Goal: Task Accomplishment & Management: Manage account settings

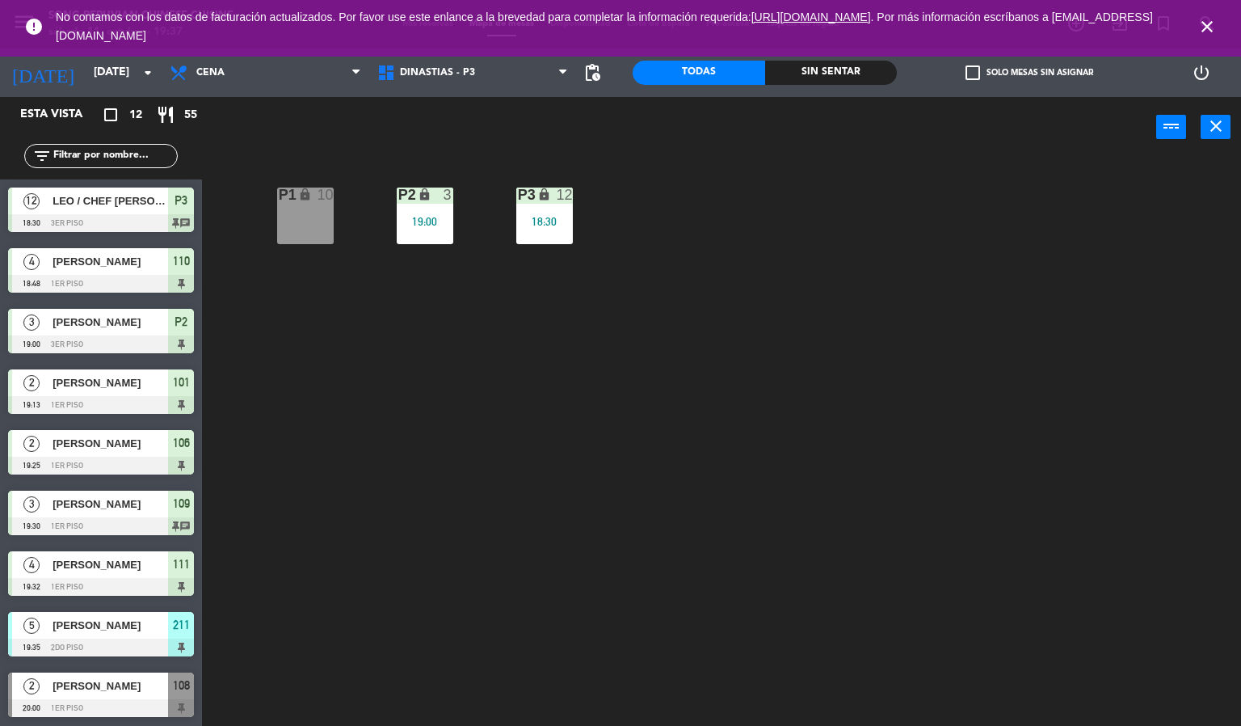
click at [1212, 24] on icon "close" at bounding box center [1207, 26] width 19 height 19
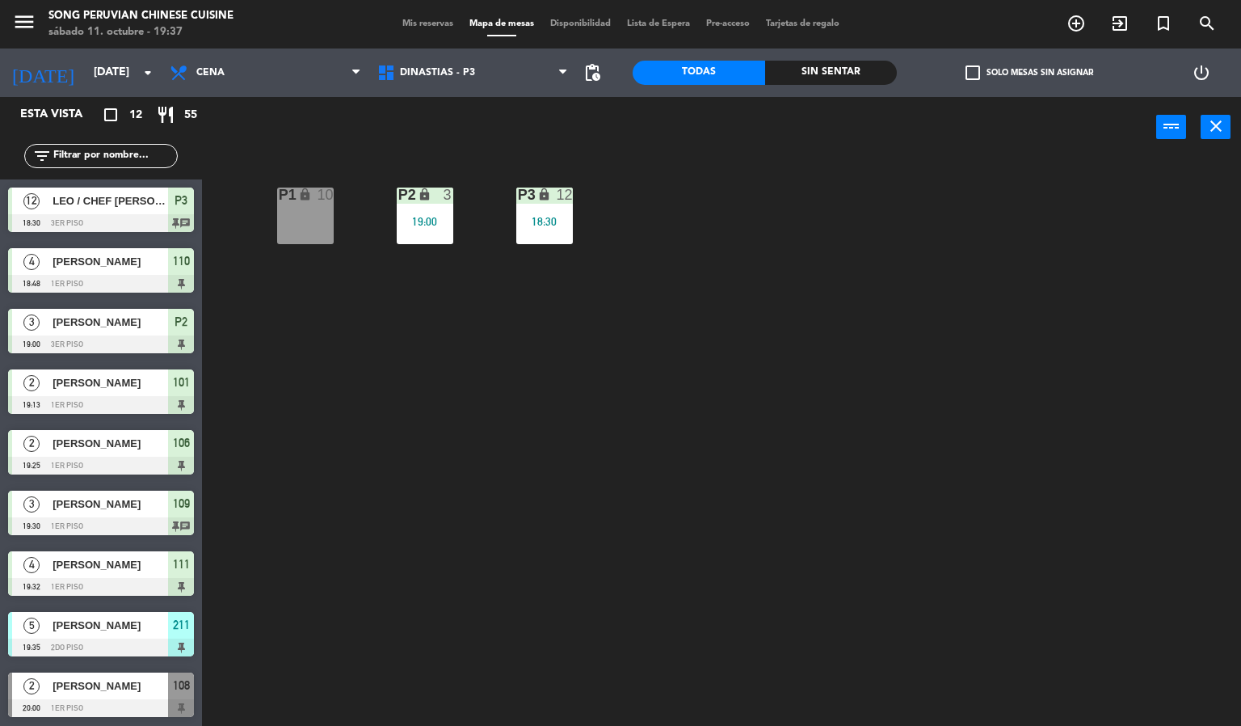
click at [837, 459] on div "P2 lock 3 19:00 P3 lock 12 18:30 P1 lock 10" at bounding box center [727, 442] width 1027 height 568
click at [1207, 25] on icon "search" at bounding box center [1207, 23] width 19 height 19
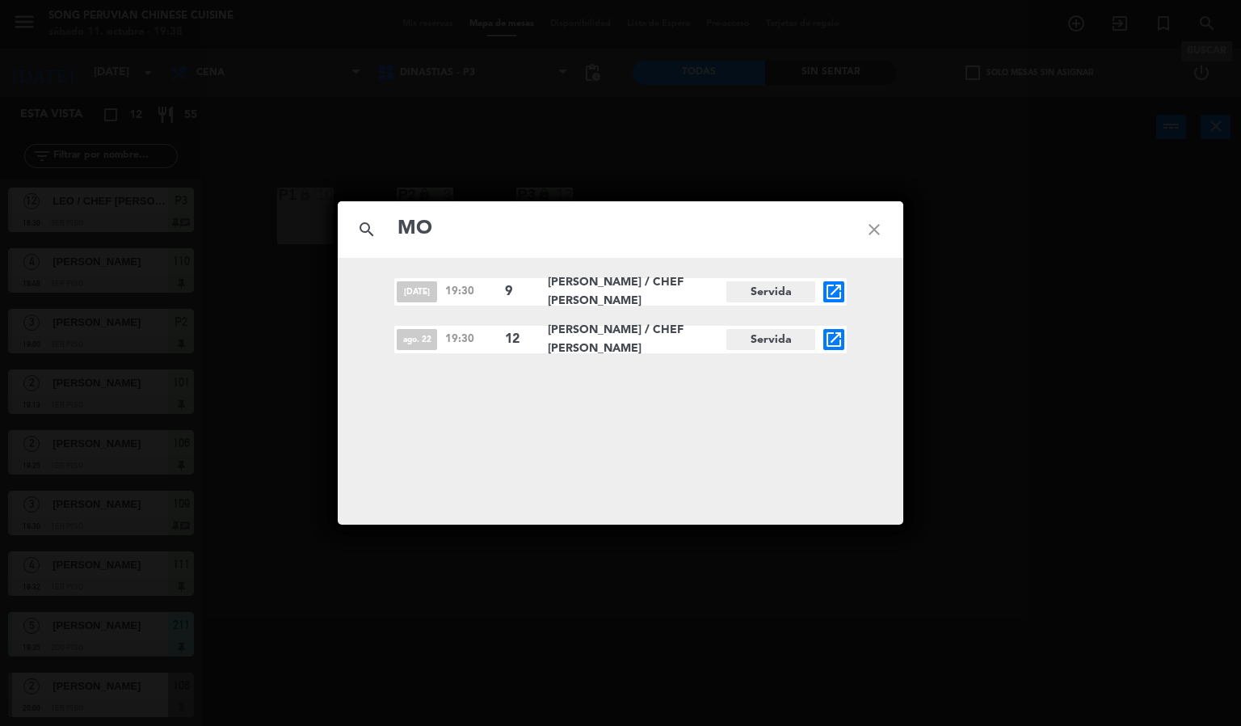
type input "M"
click at [1042, 208] on div "search close [DATE] 19:30 9 [PERSON_NAME] / CHEF [PERSON_NAME] open_in_new [DAT…" at bounding box center [620, 363] width 1241 height 726
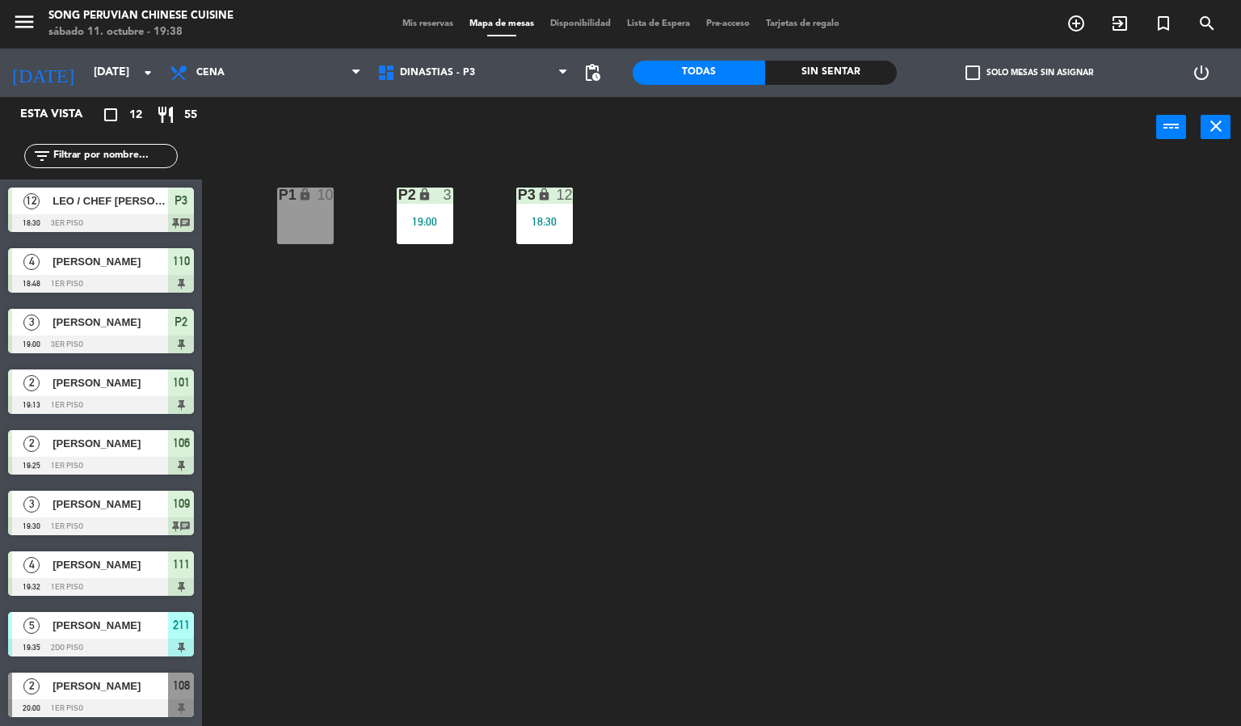
click at [464, 440] on div "P2 lock 3 19:00 P3 lock 12 18:30 P1 lock 10" at bounding box center [727, 442] width 1027 height 568
click at [444, 78] on span "DINASTIAS - P3" at bounding box center [473, 73] width 208 height 36
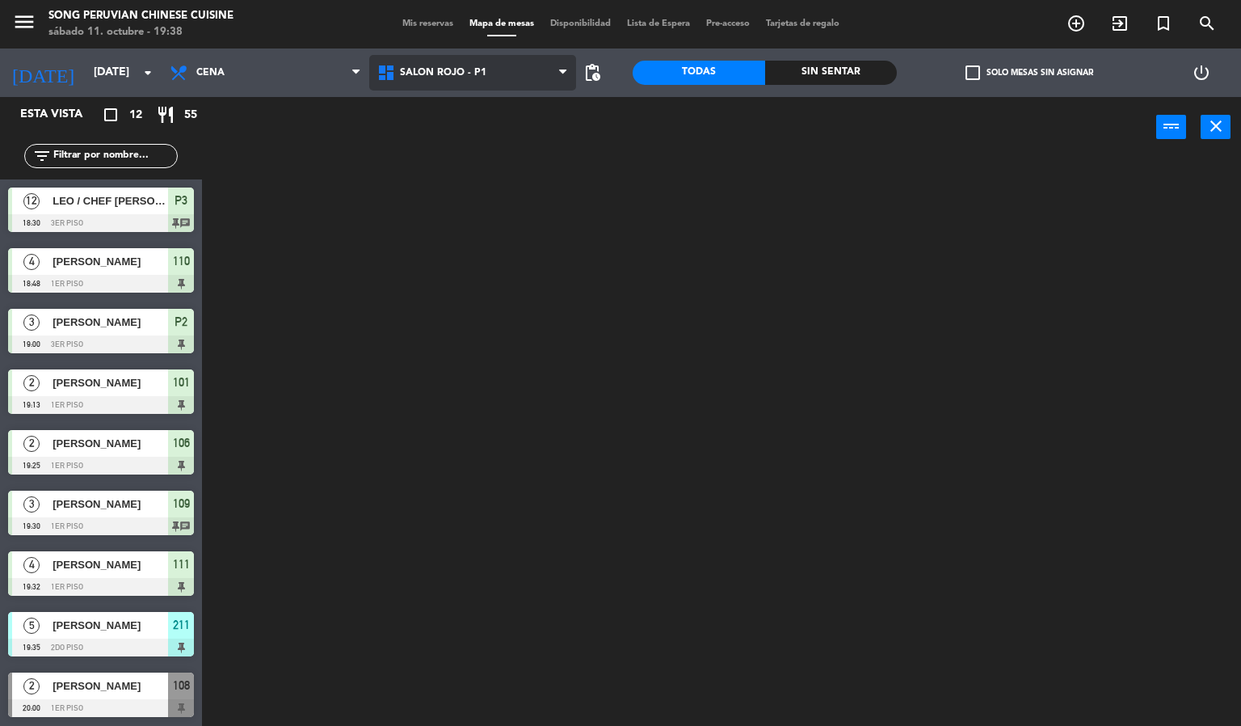
click at [475, 175] on ng-component "menu Song Peruvian Chinese Cuisine [DATE] 11. octubre - 19:38 Mis reservas Mapa…" at bounding box center [620, 363] width 1241 height 726
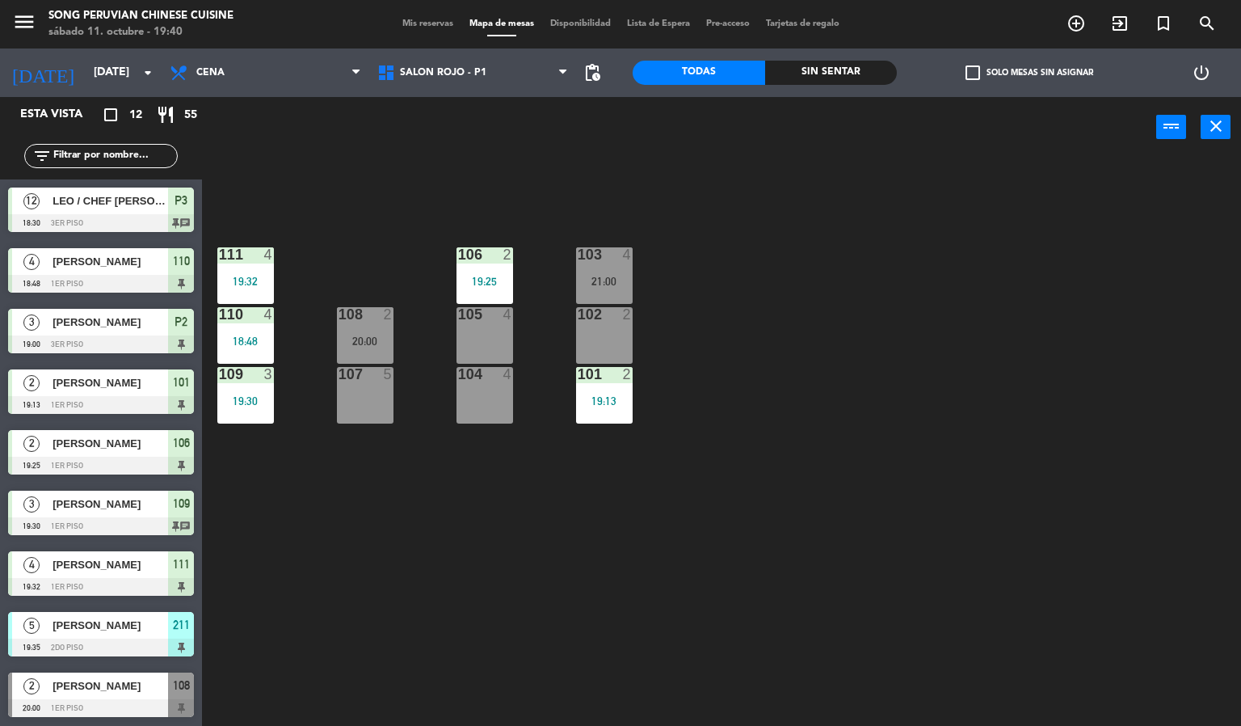
click at [863, 425] on div "103 4 21:00 106 2 19:25 111 4 19:32 102 2 105 4 108 2 20:00 110 4 18:48 101 2 1…" at bounding box center [727, 442] width 1027 height 568
click at [911, 354] on div "103 4 21:00 106 2 19:25 111 4 19:32 102 2 105 4 108 2 20:00 110 4 18:48 101 2 1…" at bounding box center [727, 442] width 1027 height 568
click at [549, 192] on div "103 4 21:00 106 2 19:25 111 4 19:32 102 2 105 4 108 2 20:00 110 4 18:48 101 2 1…" at bounding box center [727, 442] width 1027 height 568
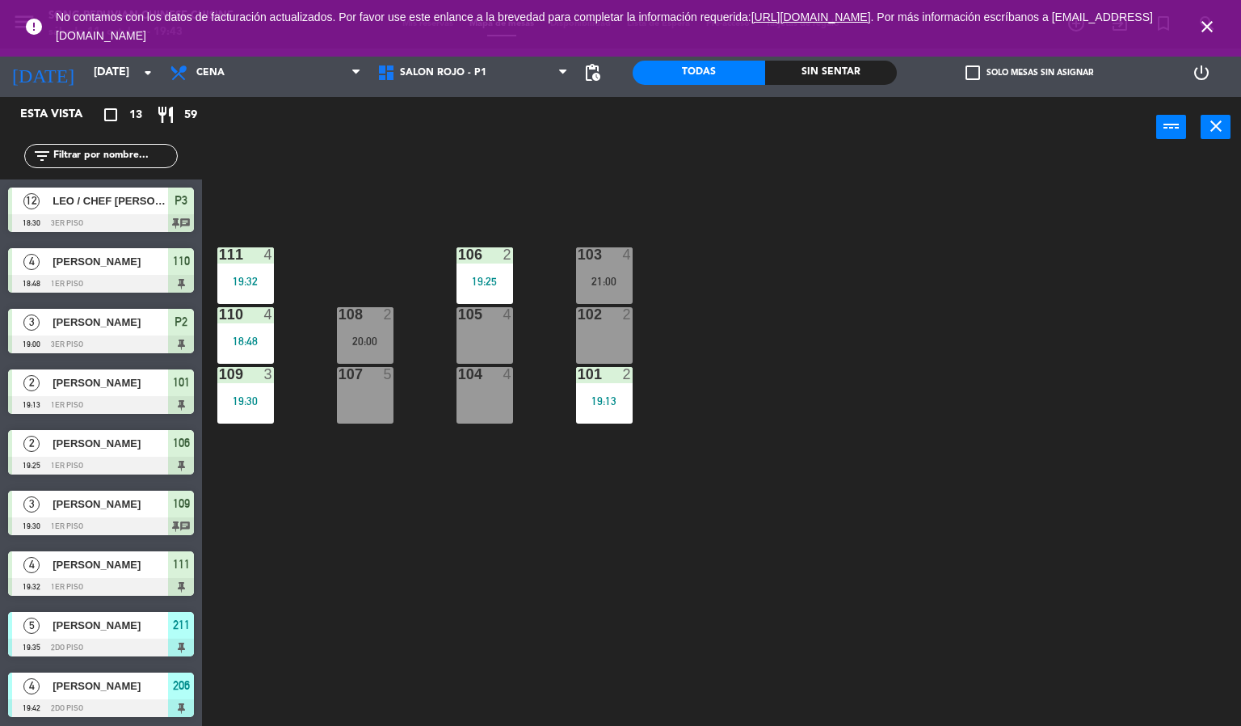
click at [1208, 23] on icon "close" at bounding box center [1207, 26] width 19 height 19
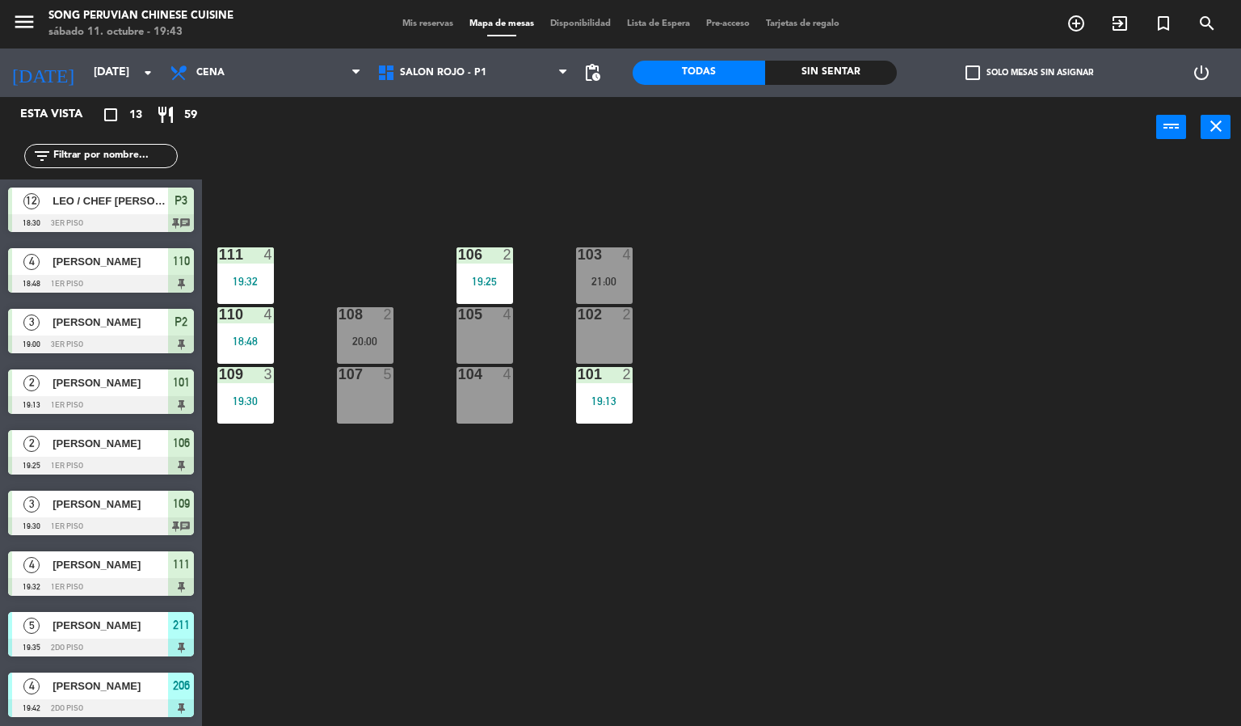
click at [832, 338] on div "103 4 21:00 106 2 19:25 111 4 19:32 102 2 105 4 108 2 20:00 110 4 18:48 101 2 1…" at bounding box center [727, 442] width 1027 height 568
click at [44, 634] on div "5" at bounding box center [31, 625] width 39 height 27
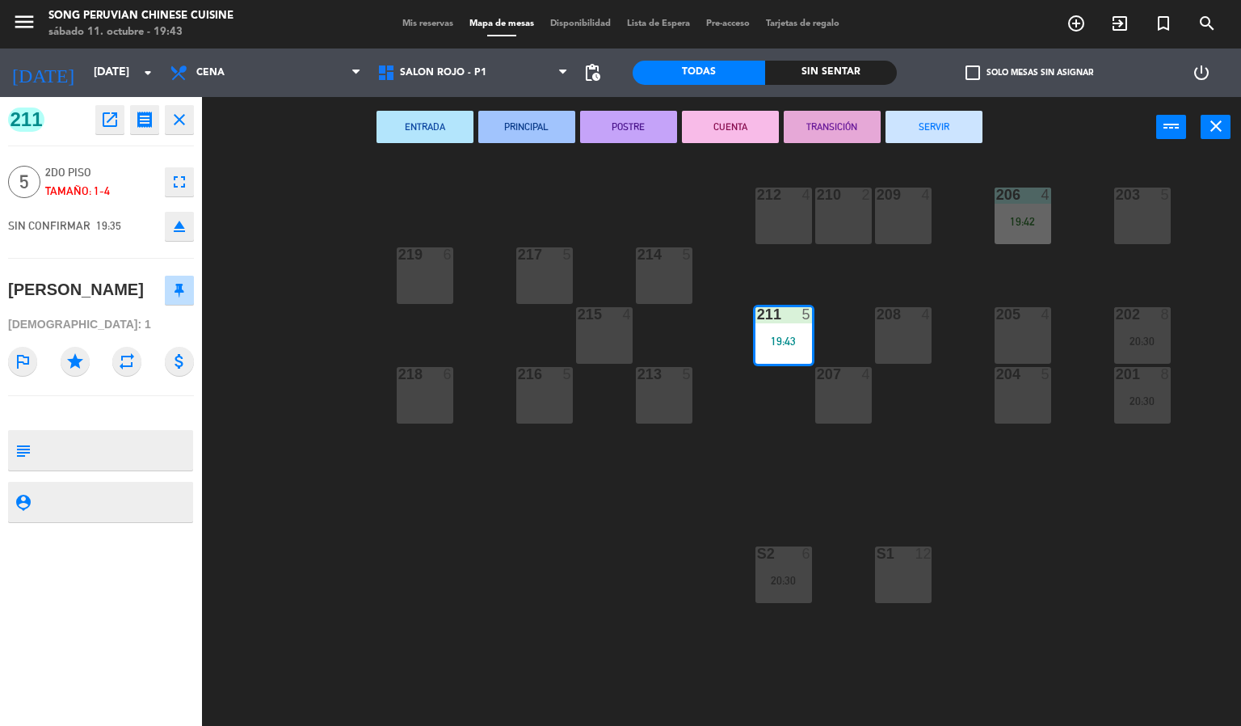
click at [697, 447] on div "203 5 206 4 19:42 210 2 212 4 209 4 214 5 217 5 219 6 202 8 20:30 205 4 208 4 2…" at bounding box center [727, 442] width 1027 height 568
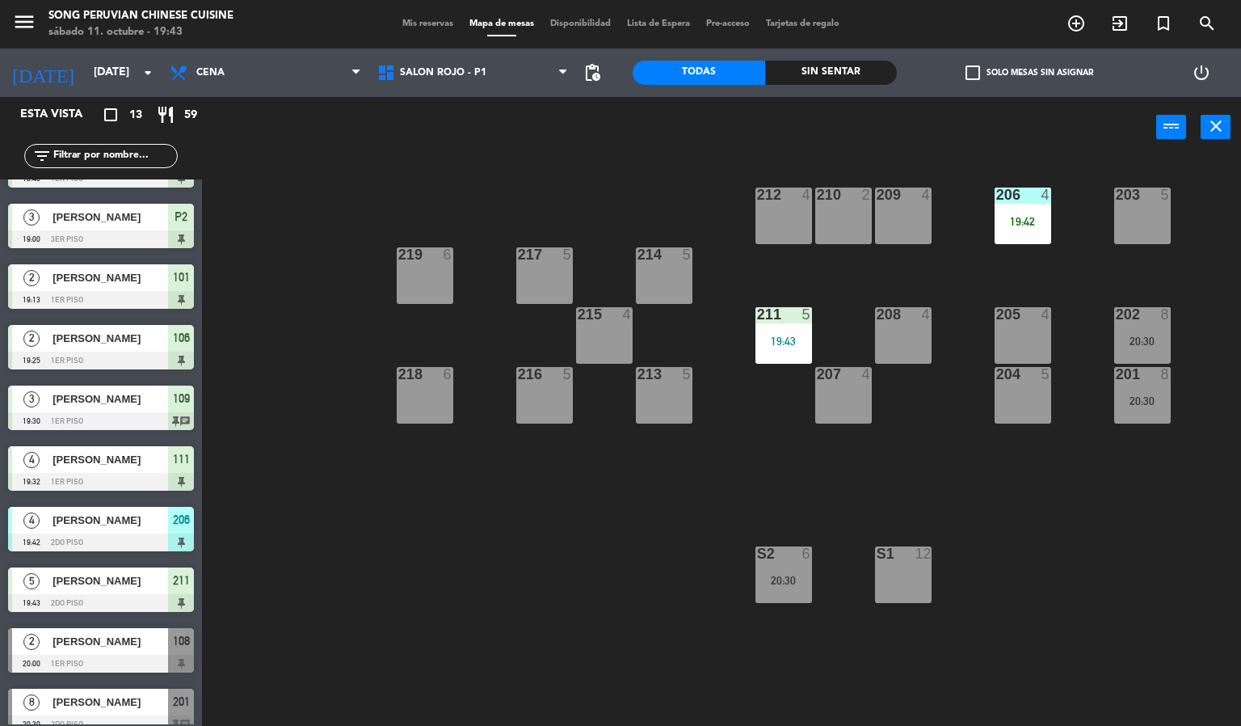
scroll to position [243, 0]
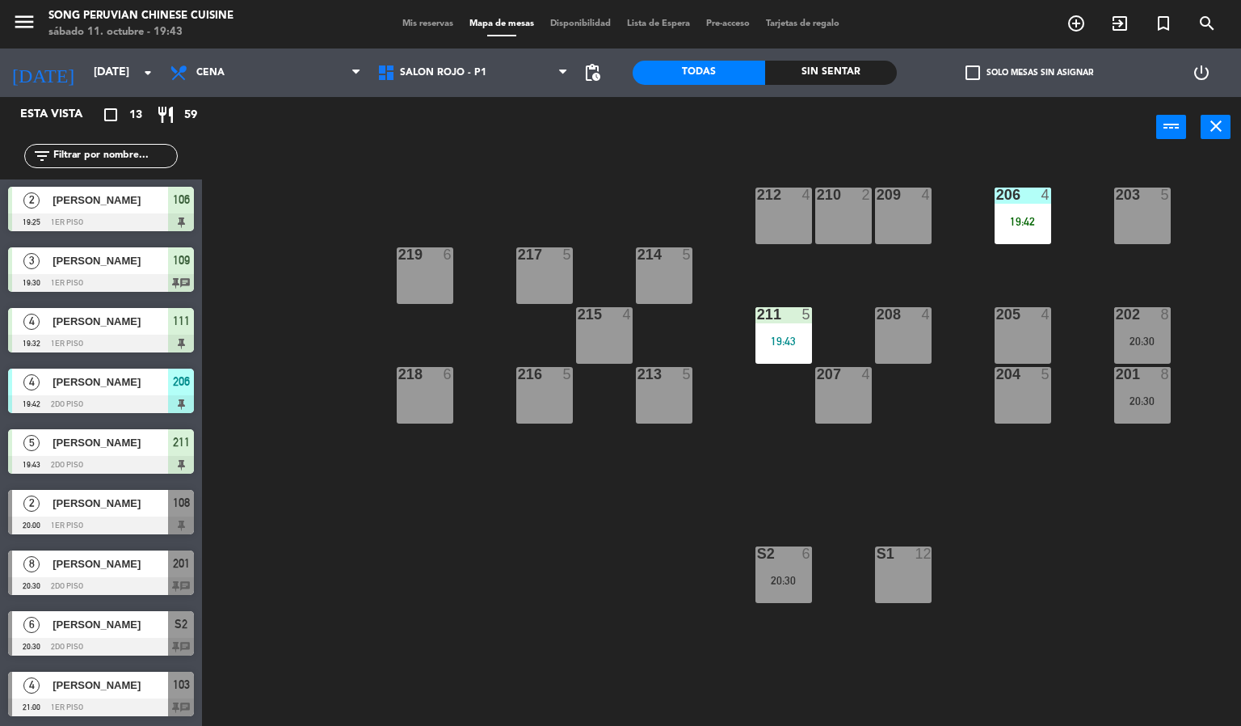
click at [442, 520] on div "203 5 206 4 19:42 210 2 212 4 209 4 214 5 217 5 219 6 202 8 20:30 205 4 208 4 2…" at bounding box center [727, 442] width 1027 height 568
click at [558, 606] on div "203 5 206 4 19:42 210 2 212 4 209 4 214 5 217 5 219 6 202 8 20:30 205 4 208 4 2…" at bounding box center [727, 442] width 1027 height 568
click at [519, 607] on div "203 5 206 4 19:42 210 2 212 4 209 4 214 5 217 5 219 6 202 8 20:30 205 4 208 4 2…" at bounding box center [727, 442] width 1027 height 568
click at [313, 570] on div "203 5 206 4 19:42 210 2 212 4 209 4 214 5 217 5 219 6 202 8 20:30 205 4 208 4 2…" at bounding box center [727, 442] width 1027 height 568
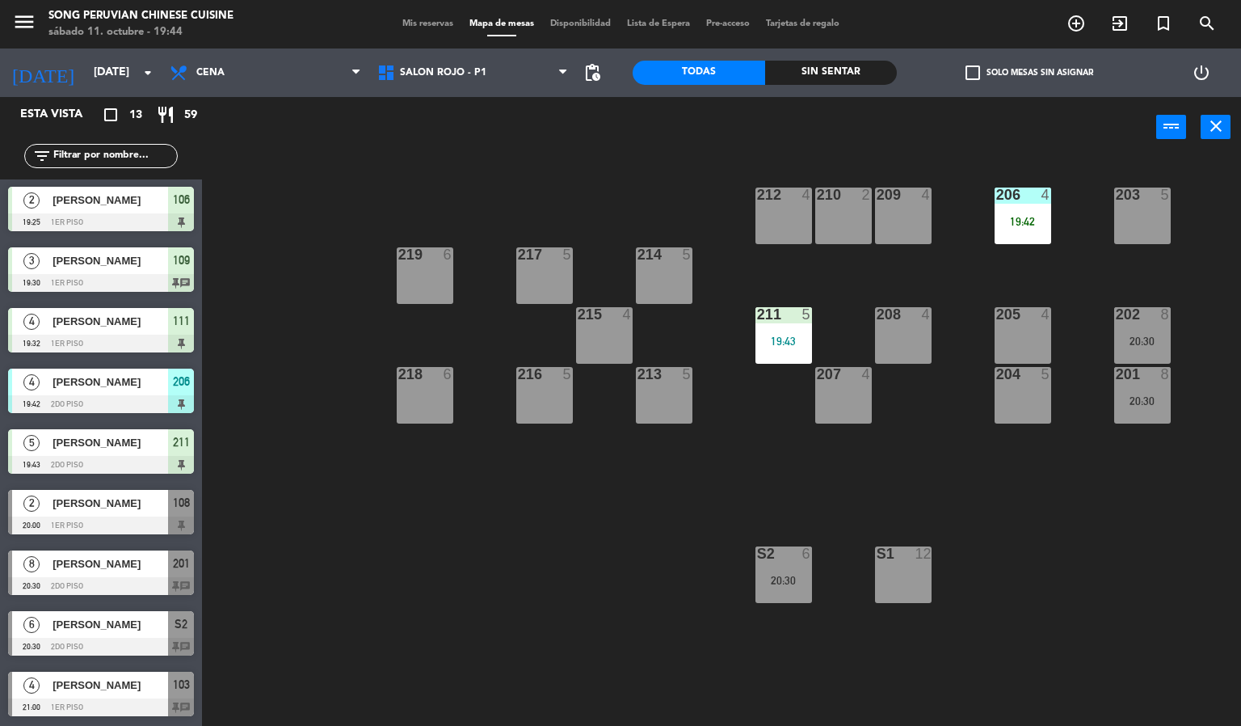
click at [374, 551] on div "203 5 206 4 19:42 210 2 212 4 209 4 214 5 217 5 219 6 202 8 20:30 205 4 208 4 2…" at bounding box center [727, 442] width 1027 height 568
click at [112, 567] on span "[PERSON_NAME]" at bounding box center [111, 563] width 116 height 17
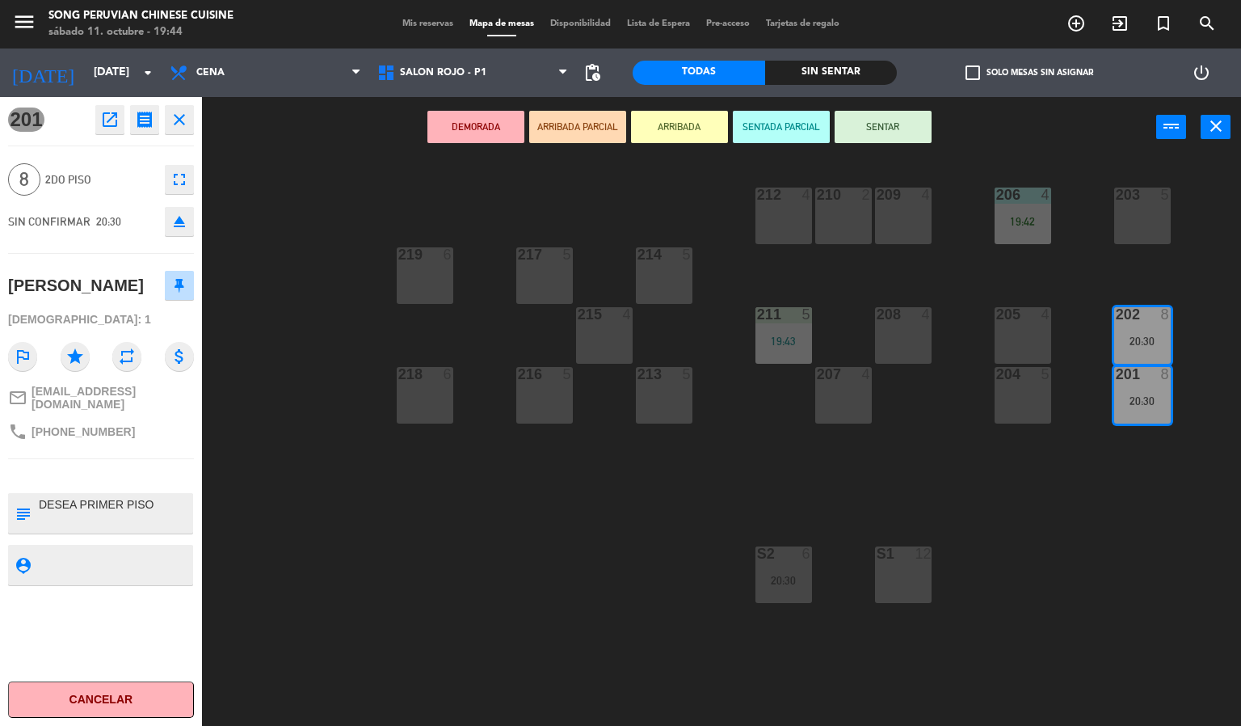
click at [378, 558] on div "203 5 206 4 19:42 210 2 212 4 209 4 214 5 217 5 219 6 202 8 20:30 205 4 208 4 2…" at bounding box center [727, 442] width 1027 height 568
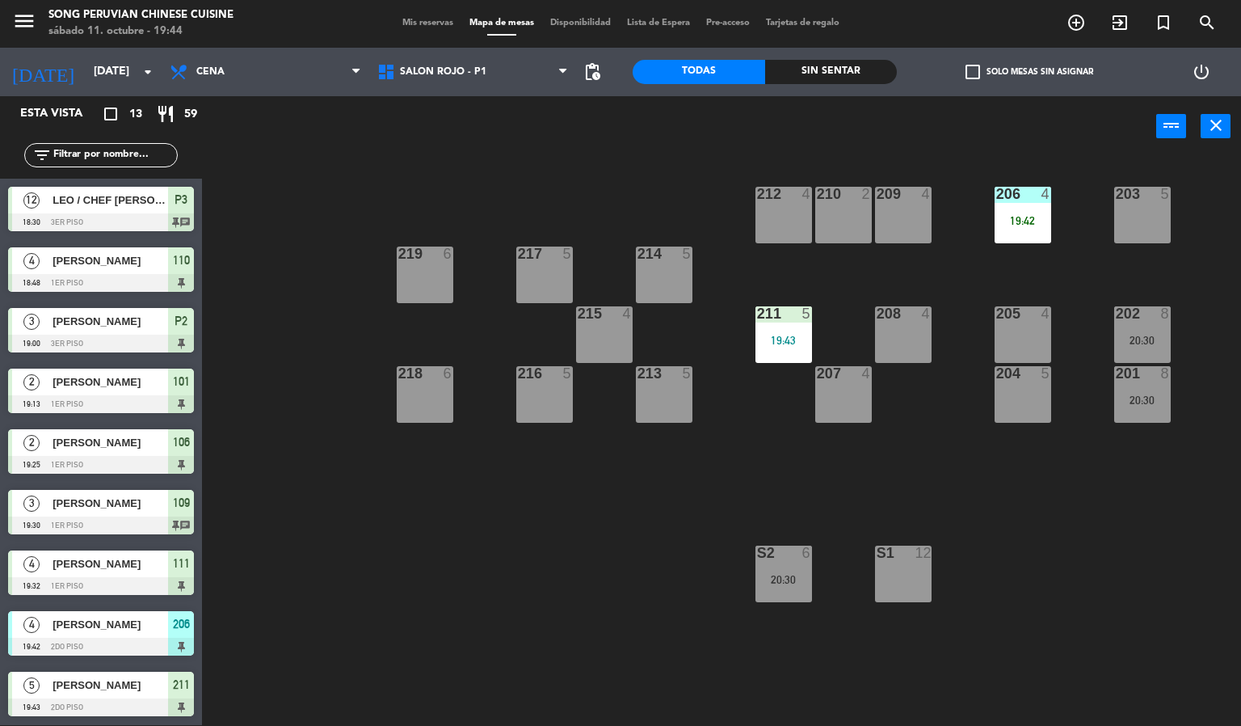
scroll to position [100, 0]
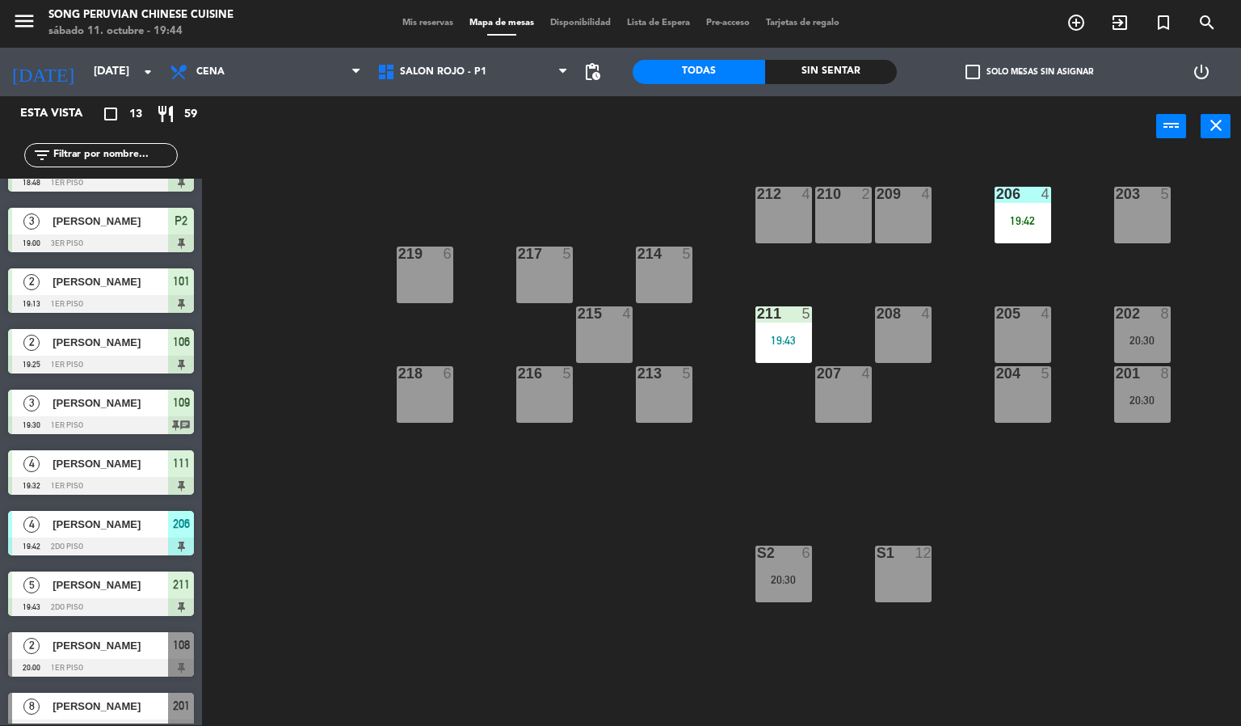
click at [490, 566] on div "203 5 206 4 19:42 210 2 212 4 209 4 214 5 217 5 219 6 202 8 20:30 205 4 208 4 2…" at bounding box center [727, 442] width 1027 height 568
click at [783, 566] on div "S2 6 20:30" at bounding box center [784, 573] width 57 height 57
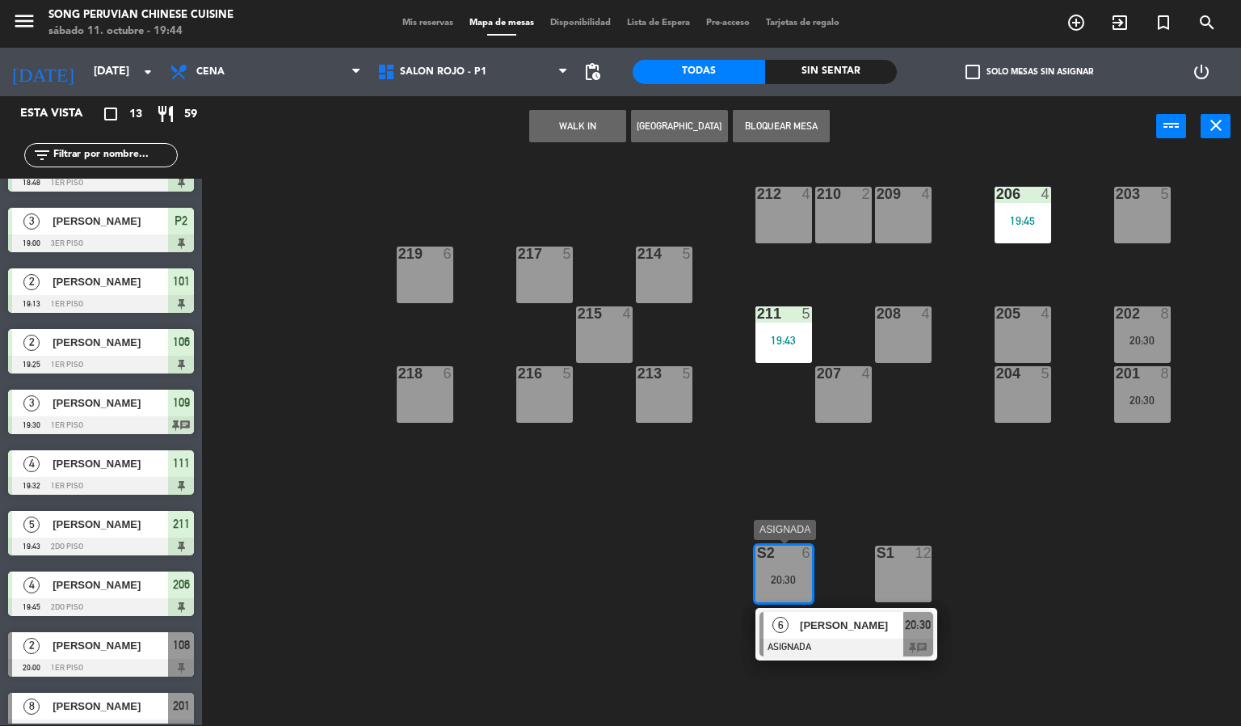
click at [844, 614] on div "[PERSON_NAME]" at bounding box center [850, 625] width 105 height 27
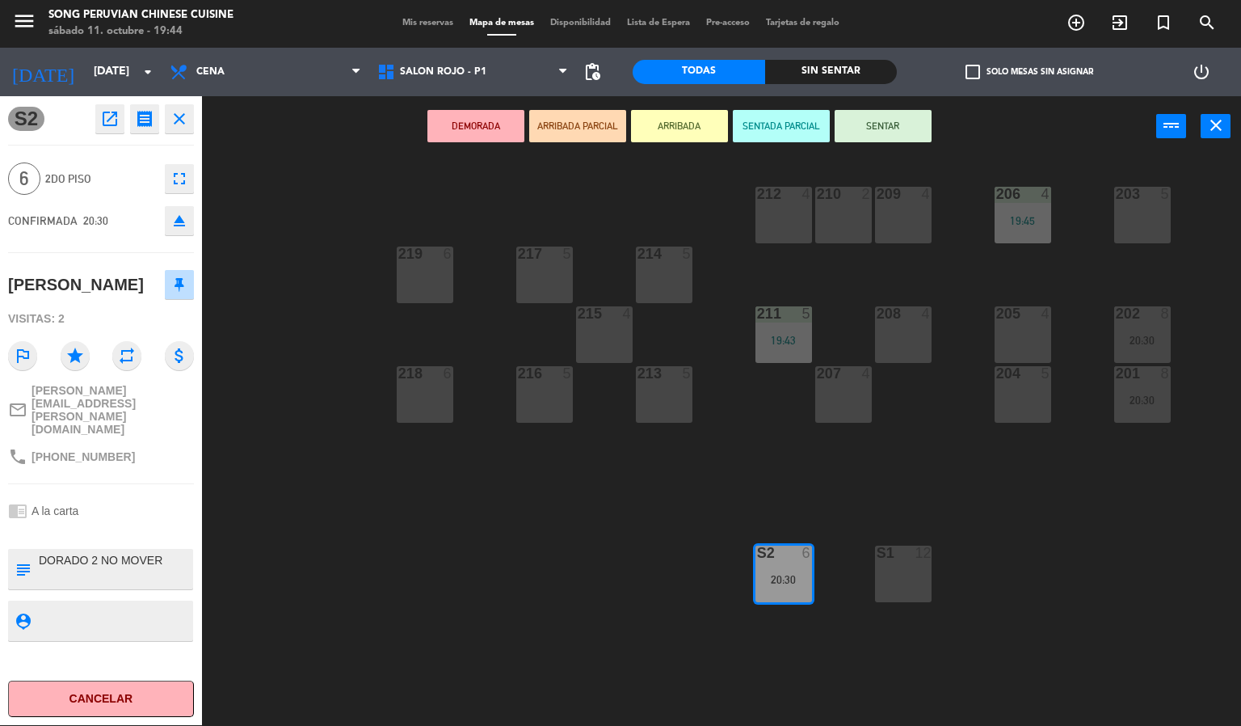
click at [554, 562] on div "203 5 206 4 19:45 210 2 212 4 209 4 214 5 217 5 219 6 202 8 20:30 205 4 208 4 2…" at bounding box center [727, 442] width 1027 height 568
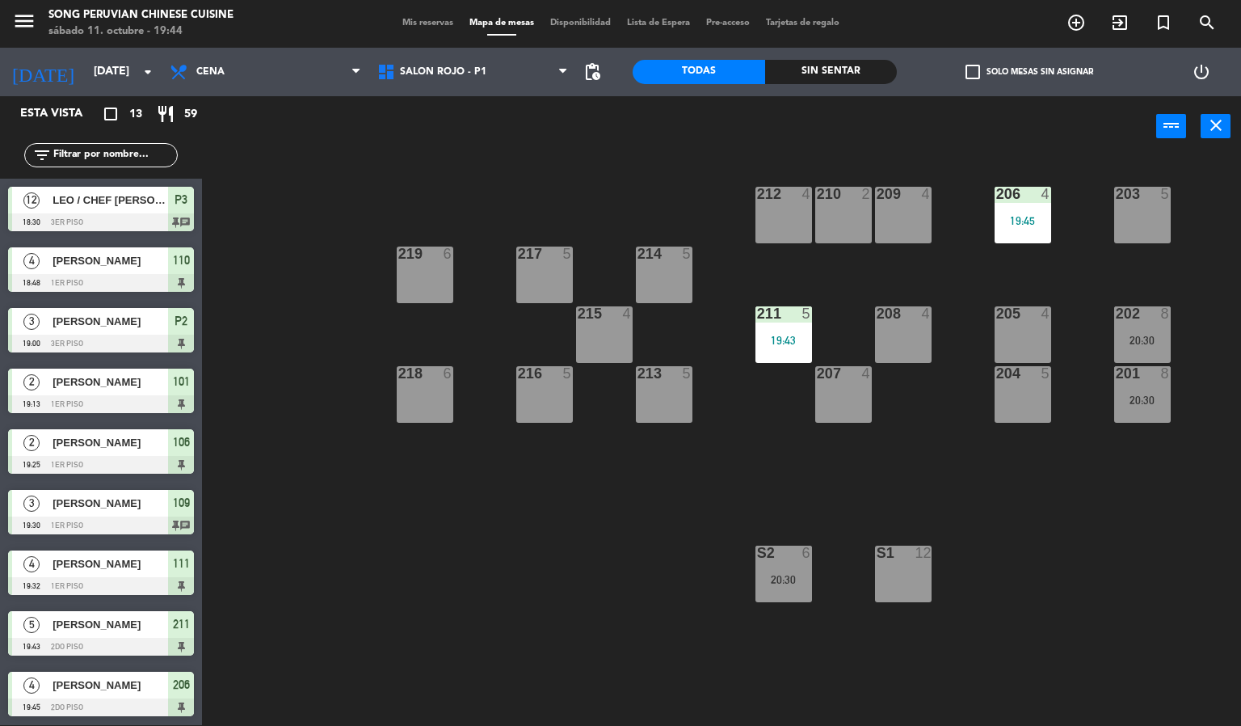
scroll to position [161, 0]
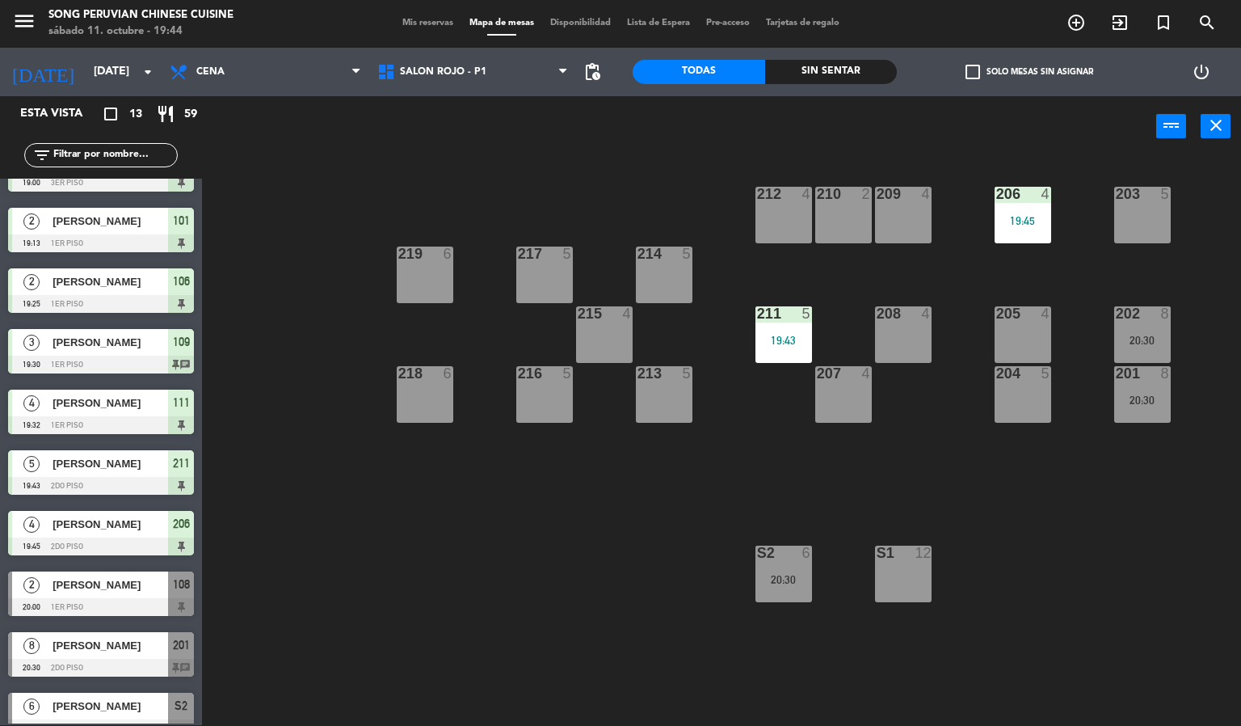
click at [778, 584] on div "20:30" at bounding box center [784, 579] width 57 height 11
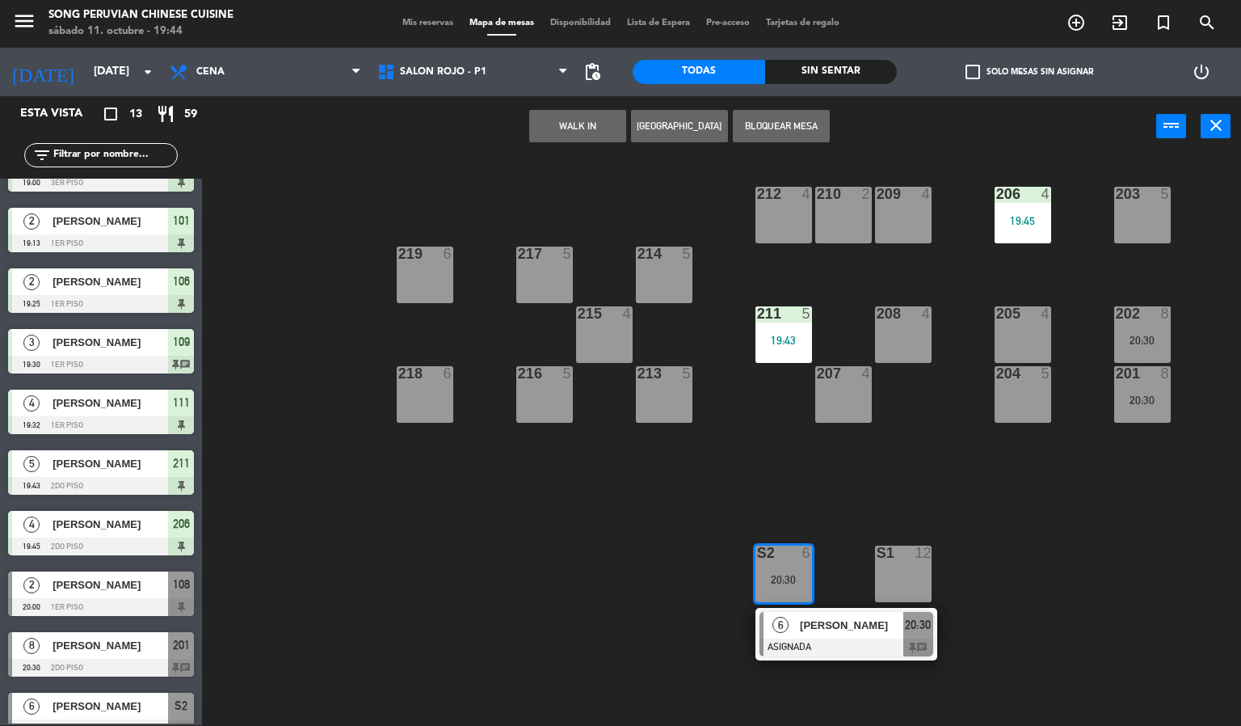
click at [834, 617] on span "[PERSON_NAME]" at bounding box center [851, 625] width 103 height 17
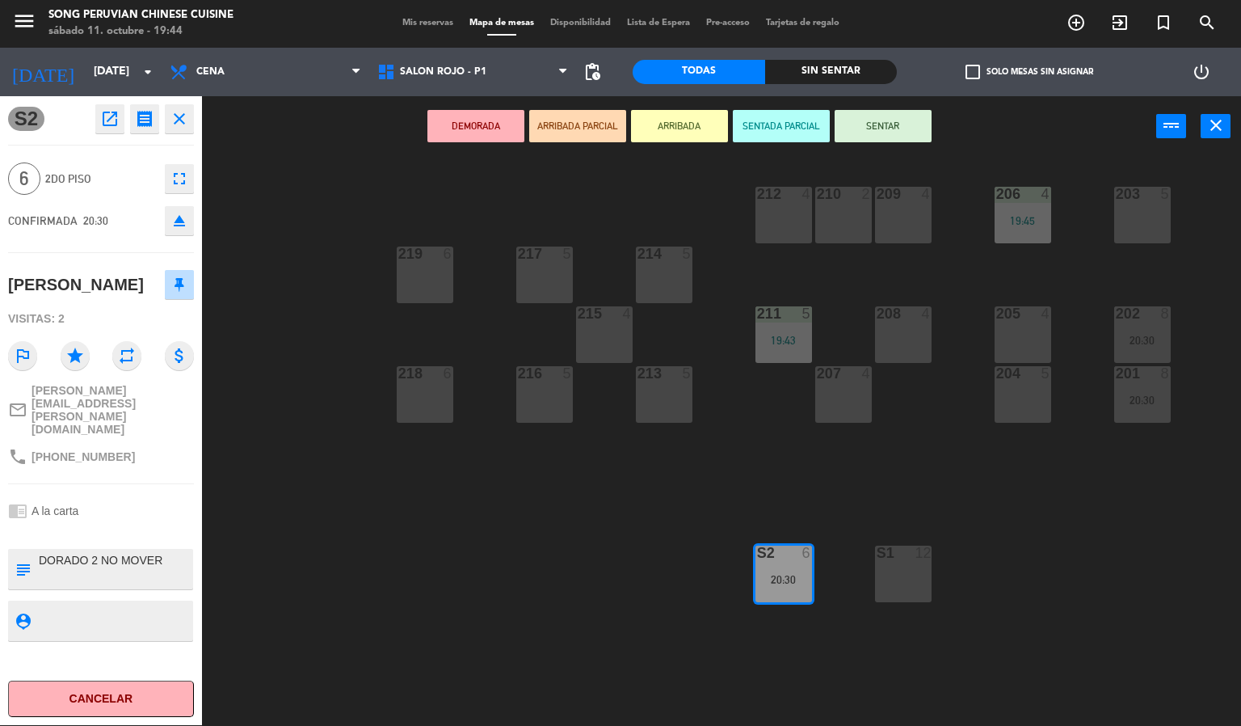
click at [577, 583] on div "203 5 206 4 19:45 210 2 212 4 209 4 214 5 217 5 219 6 202 8 20:30 205 4 208 4 2…" at bounding box center [727, 442] width 1027 height 568
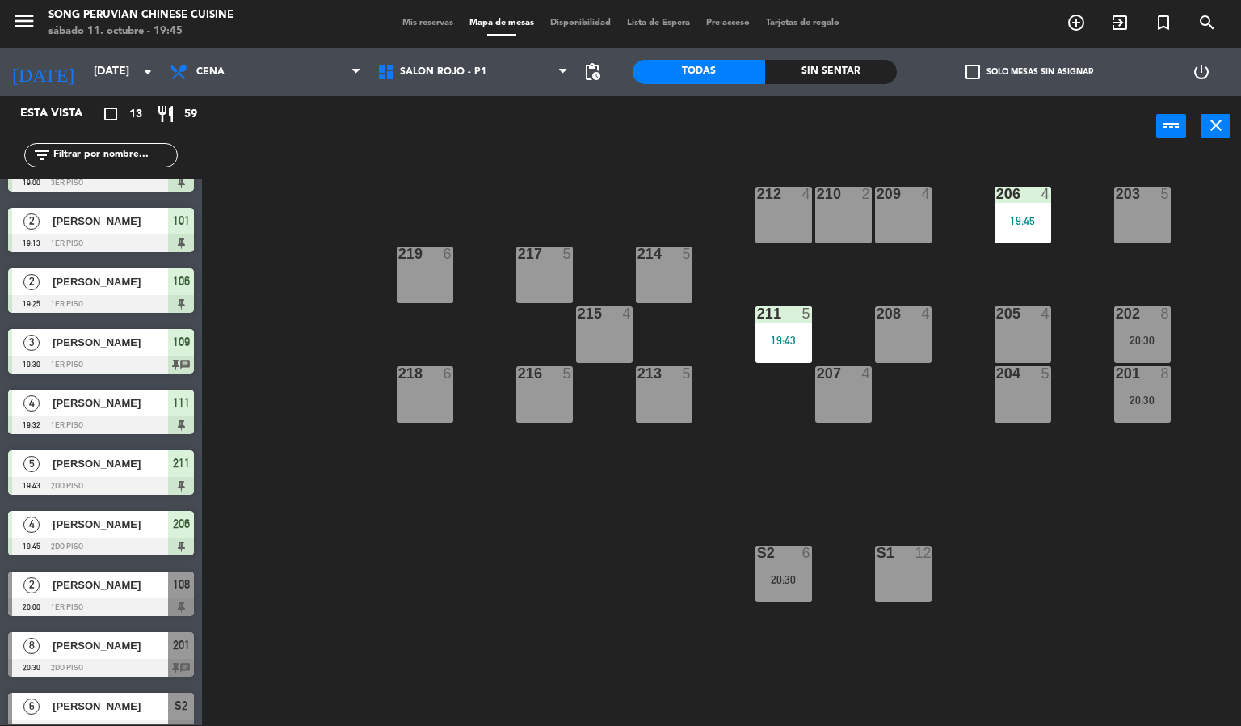
click at [577, 583] on div "203 5 206 4 19:45 210 2 212 4 209 4 214 5 217 5 219 6 202 8 20:30 205 4 208 4 2…" at bounding box center [727, 442] width 1027 height 568
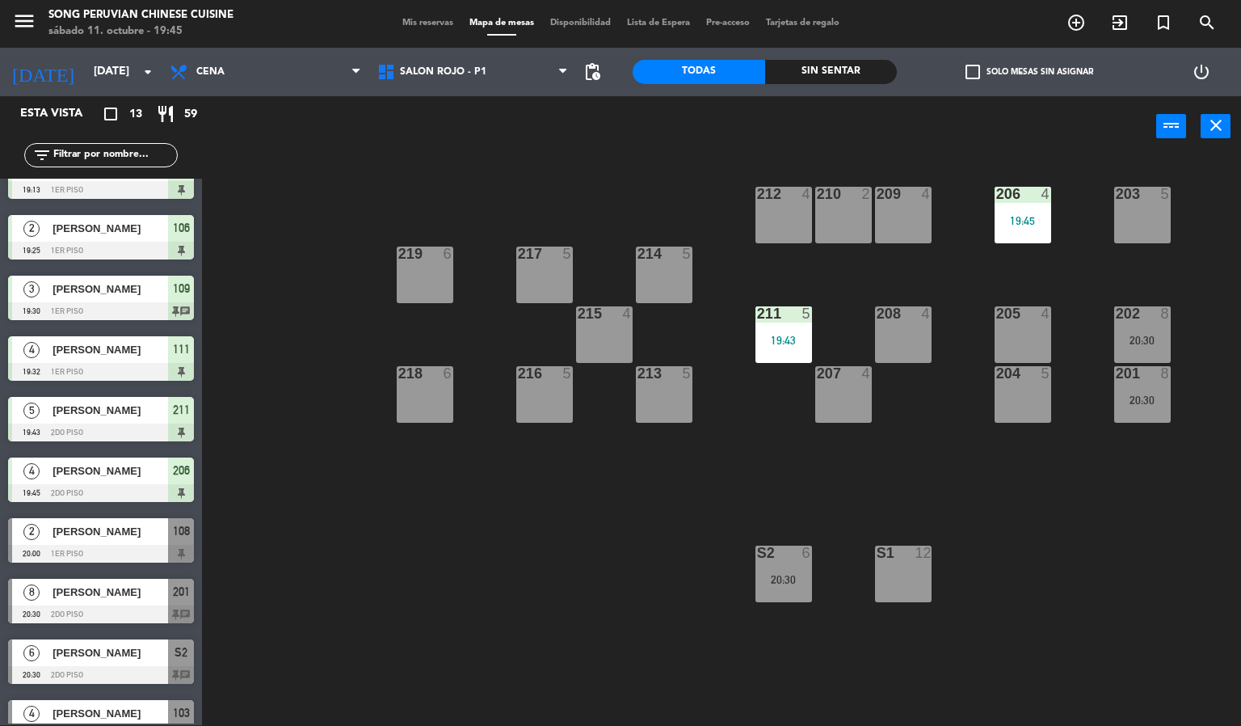
scroll to position [243, 0]
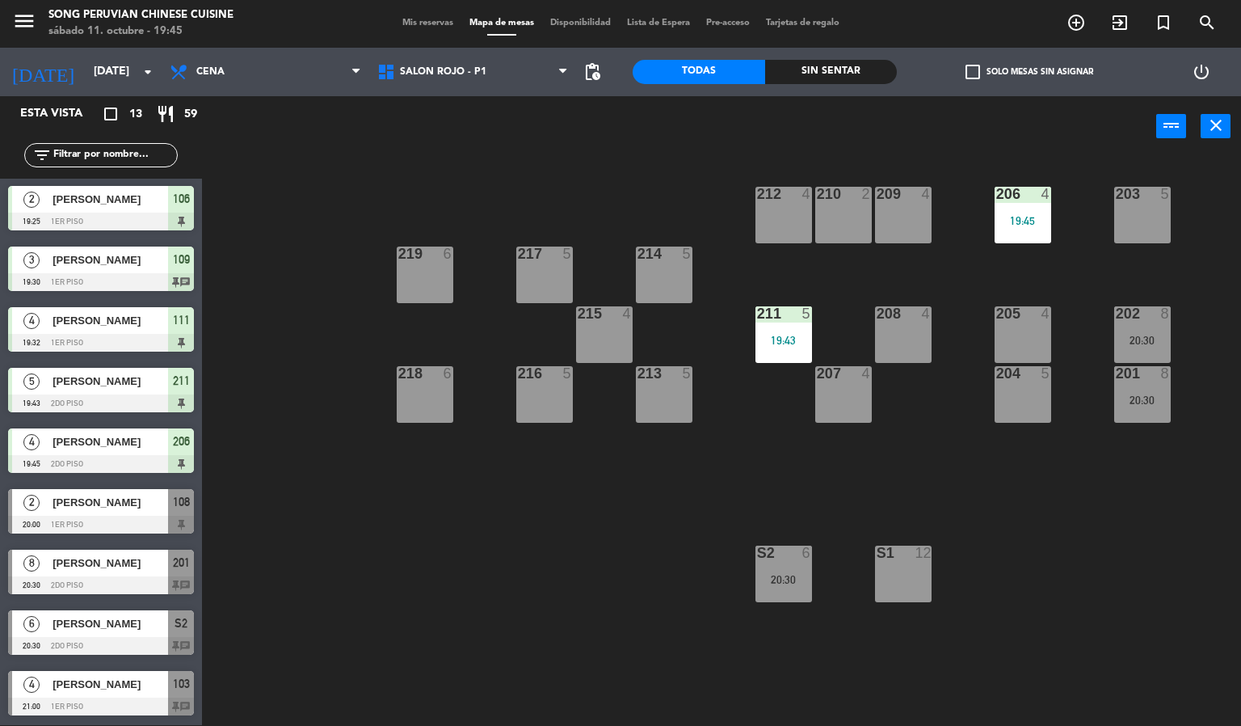
click at [115, 682] on span "[PERSON_NAME]" at bounding box center [111, 684] width 116 height 17
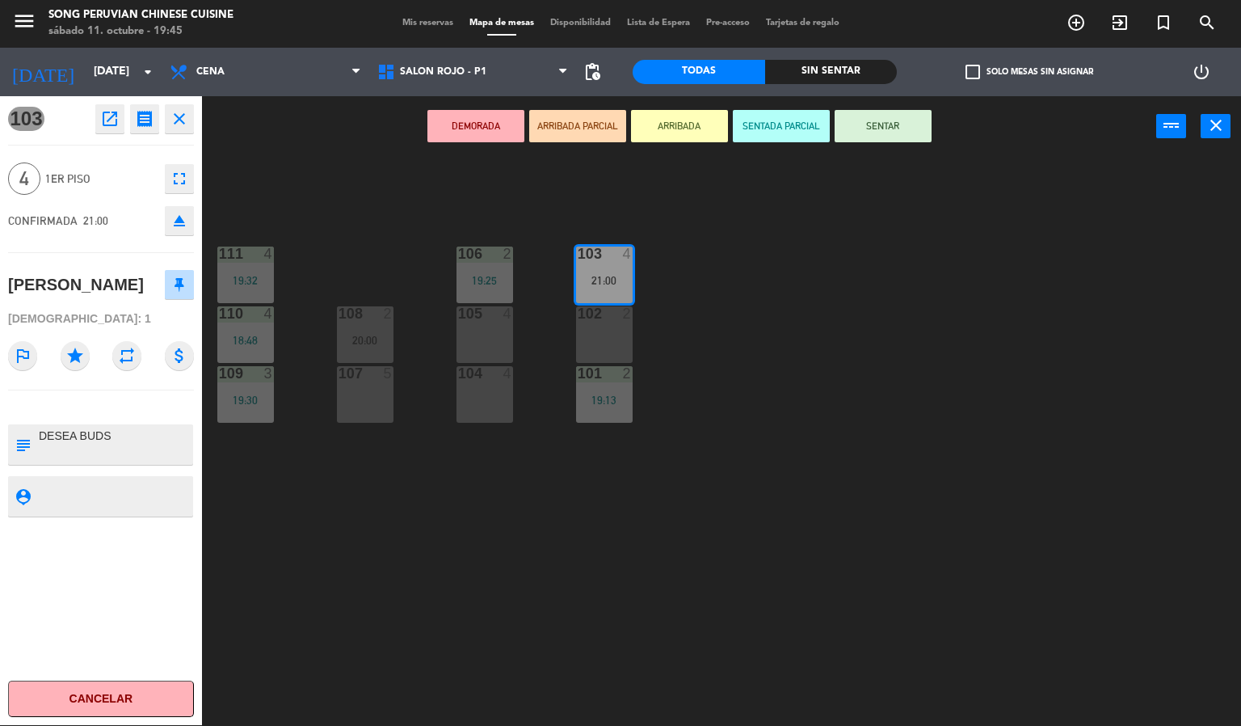
click at [405, 567] on div "103 4 21:00 106 2 19:25 111 4 19:32 102 2 105 4 108 2 20:00 110 4 18:48 101 2 1…" at bounding box center [727, 442] width 1027 height 568
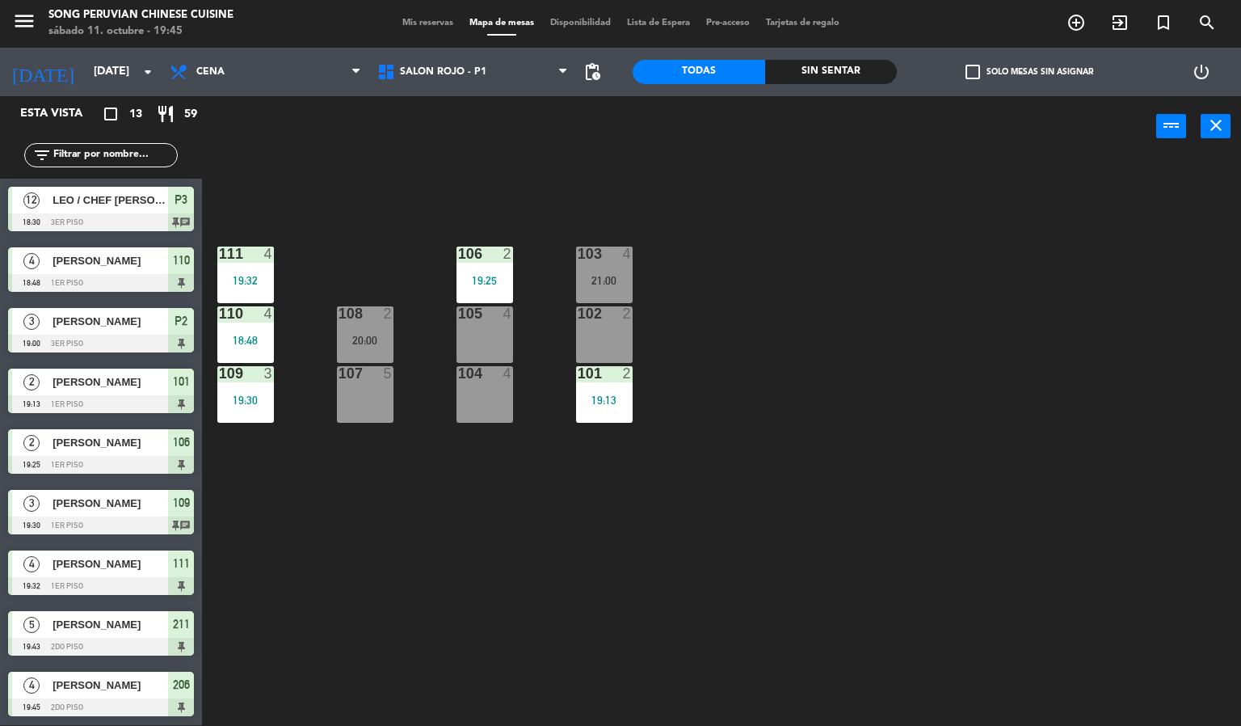
scroll to position [221, 0]
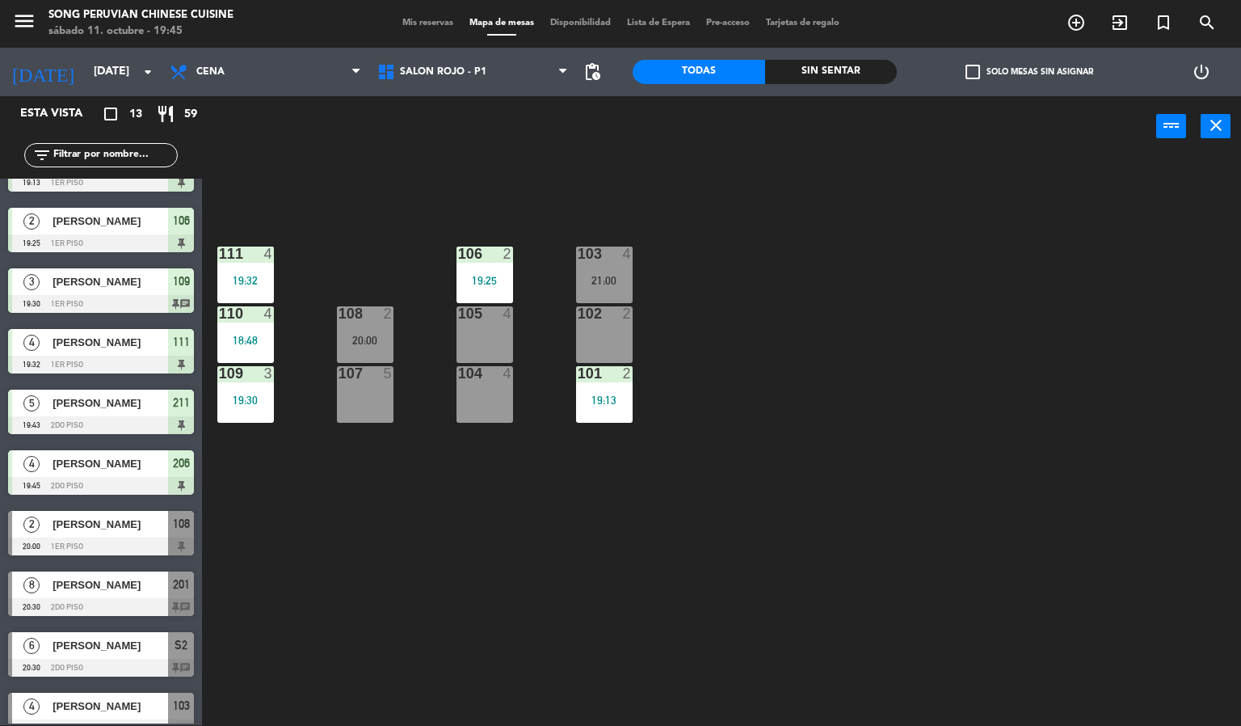
click at [405, 567] on div "103 4 21:00 106 2 19:25 111 4 19:32 102 2 105 4 108 2 20:00 110 4 18:48 101 2 1…" at bounding box center [727, 442] width 1027 height 568
click at [408, 567] on div "103 4 21:00 106 2 19:25 111 4 19:32 102 2 105 4 108 2 20:00 110 4 18:48 101 2 1…" at bounding box center [727, 442] width 1027 height 568
click at [415, 567] on div "103 4 21:00 106 2 19:25 111 4 19:32 102 2 105 4 108 2 20:00 110 4 18:48 101 2 1…" at bounding box center [727, 442] width 1027 height 568
click at [675, 541] on div "103 4 21:00 106 2 19:25 111 4 19:32 102 2 105 4 108 2 20:00 110 4 18:48 101 2 1…" at bounding box center [727, 442] width 1027 height 568
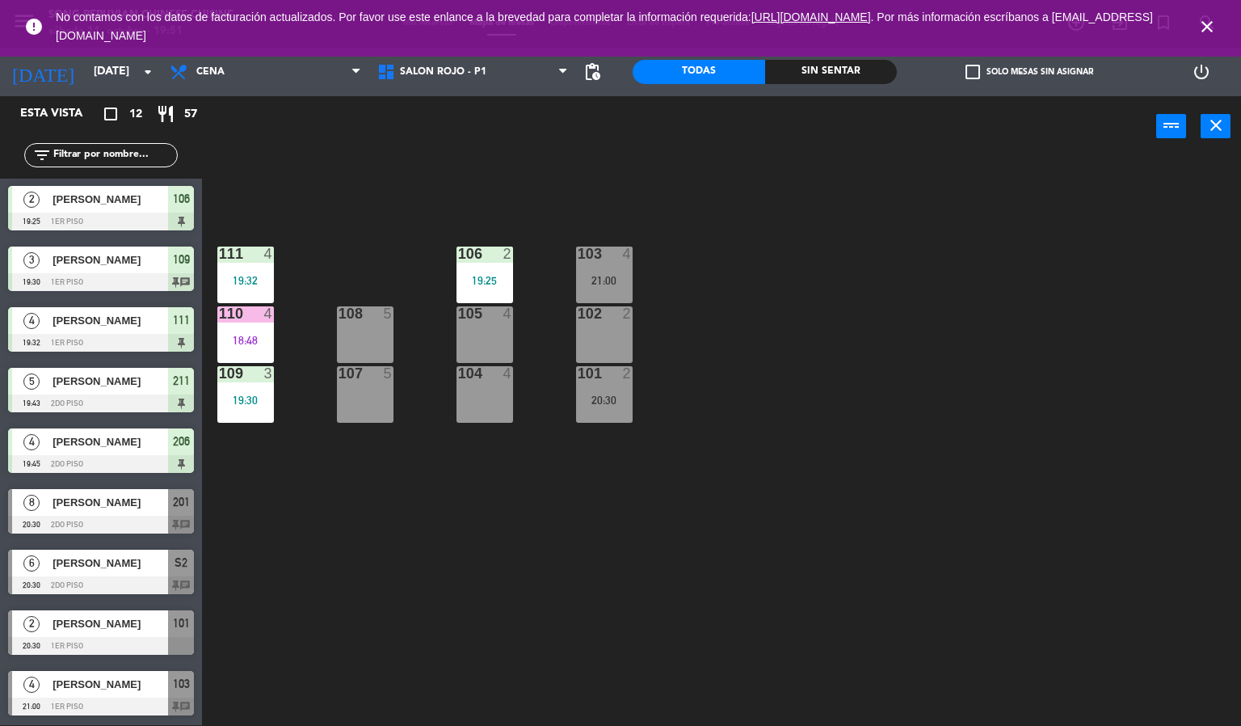
scroll to position [183, 0]
click at [932, 339] on div "103 4 21:00 106 2 19:25 111 4 19:32 102 2 105 4 108 5 110 4 18:48 101 2 20:30 1…" at bounding box center [727, 442] width 1027 height 568
click at [886, 415] on div "103 4 21:00 106 2 19:25 111 4 19:32 102 2 105 4 108 5 110 4 18:48 101 2 20:30 1…" at bounding box center [727, 442] width 1027 height 568
click at [1206, 27] on icon "close" at bounding box center [1207, 26] width 19 height 19
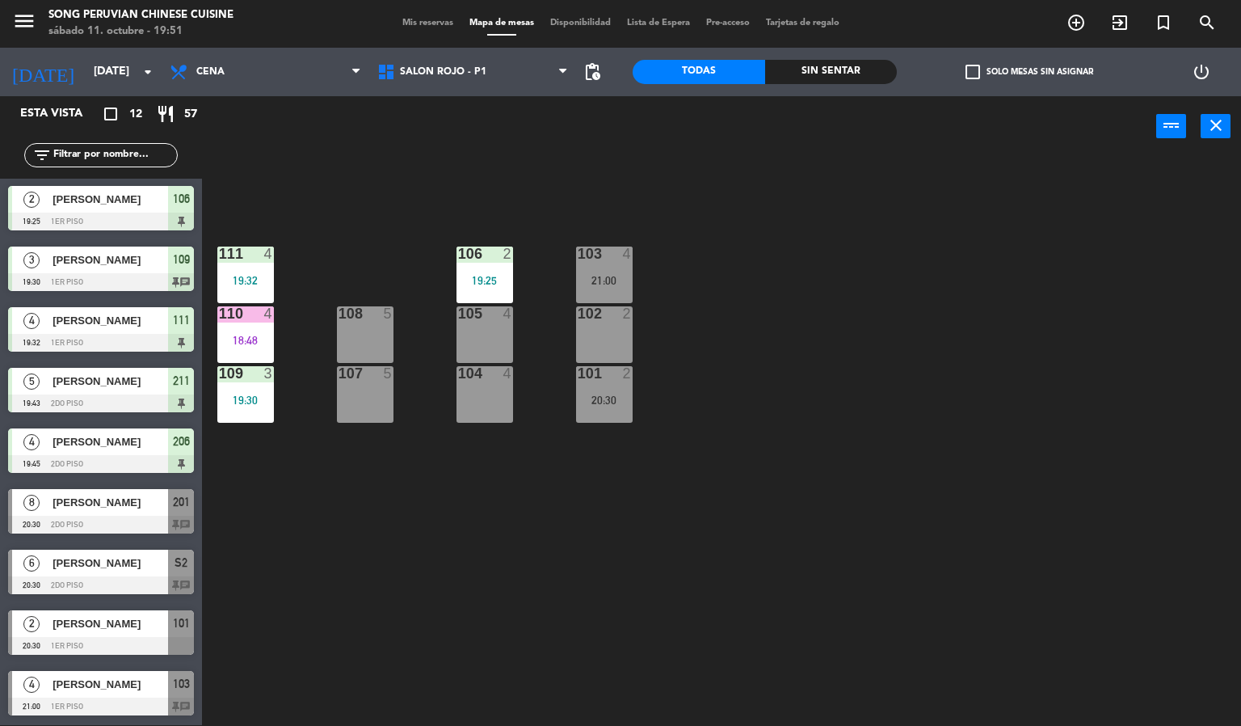
click at [927, 413] on div "103 4 21:00 106 2 19:25 111 4 19:32 102 2 105 4 108 5 110 4 18:48 101 2 20:30 1…" at bounding box center [727, 442] width 1027 height 568
click at [735, 315] on div "103 4 21:00 106 2 19:25 111 4 19:32 102 2 105 4 108 5 110 4 18:48 101 2 20:30 1…" at bounding box center [727, 442] width 1027 height 568
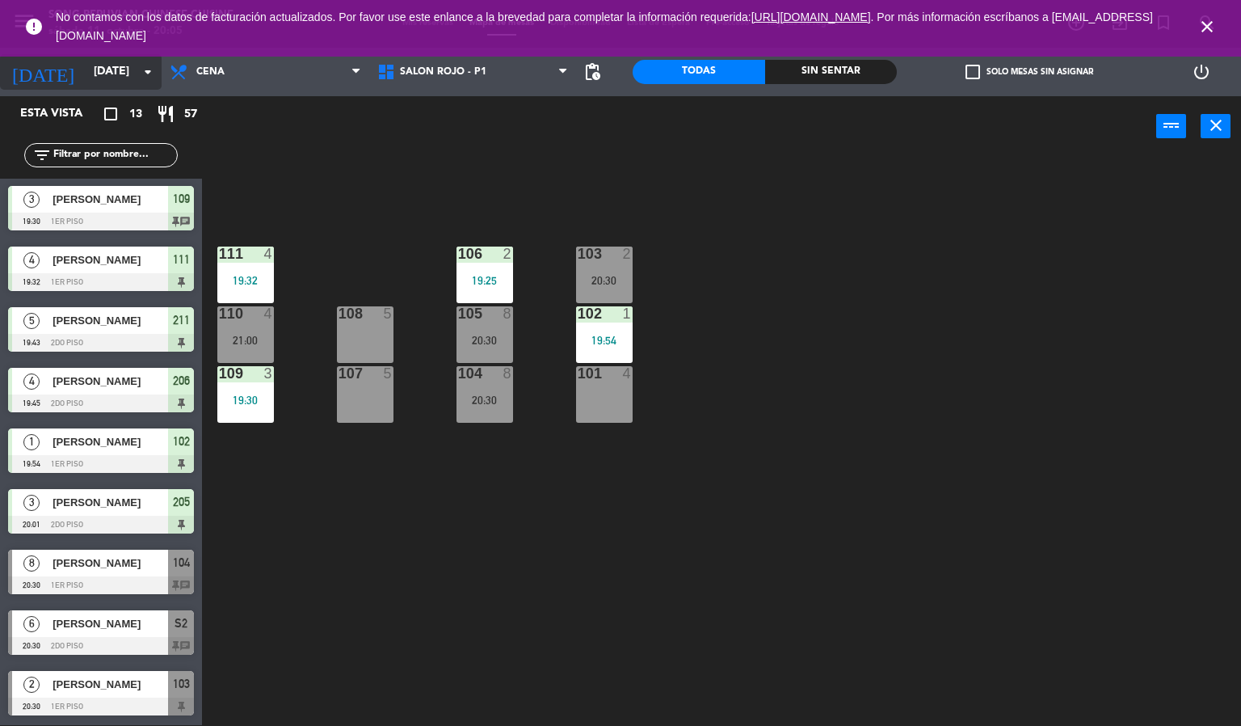
click at [86, 64] on input "[DATE]" at bounding box center [163, 71] width 154 height 29
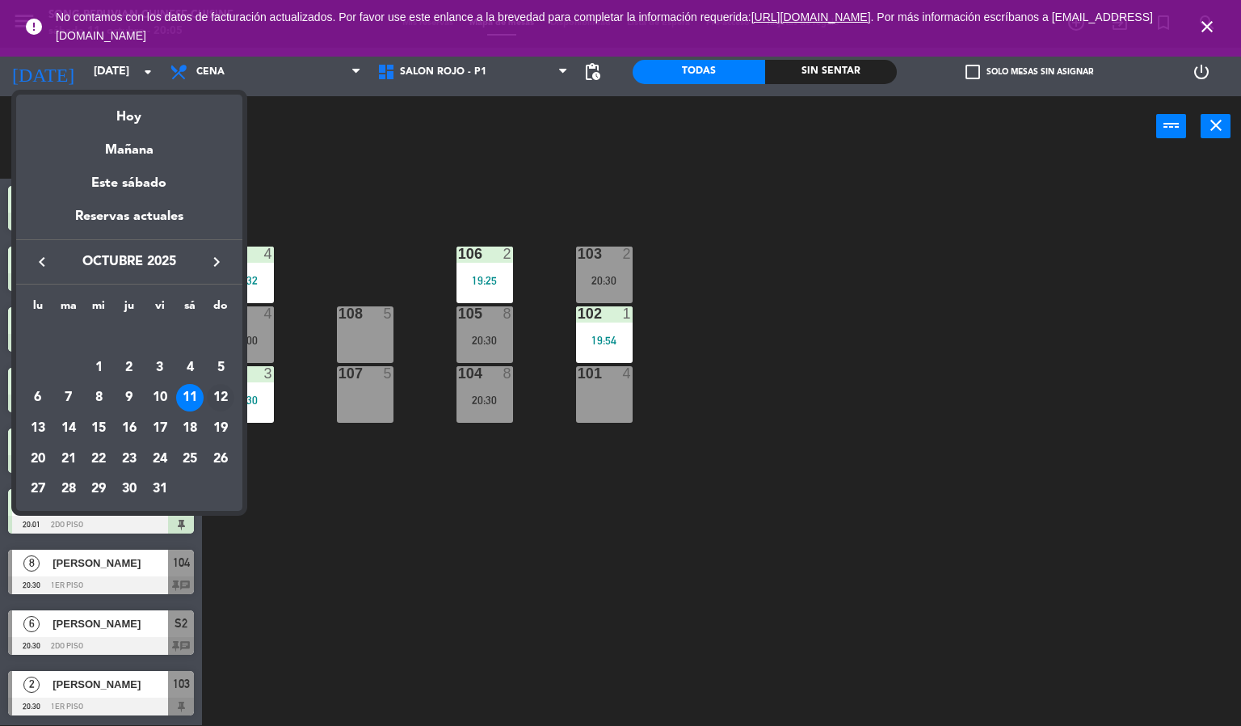
click at [221, 389] on div "12" at bounding box center [220, 397] width 27 height 27
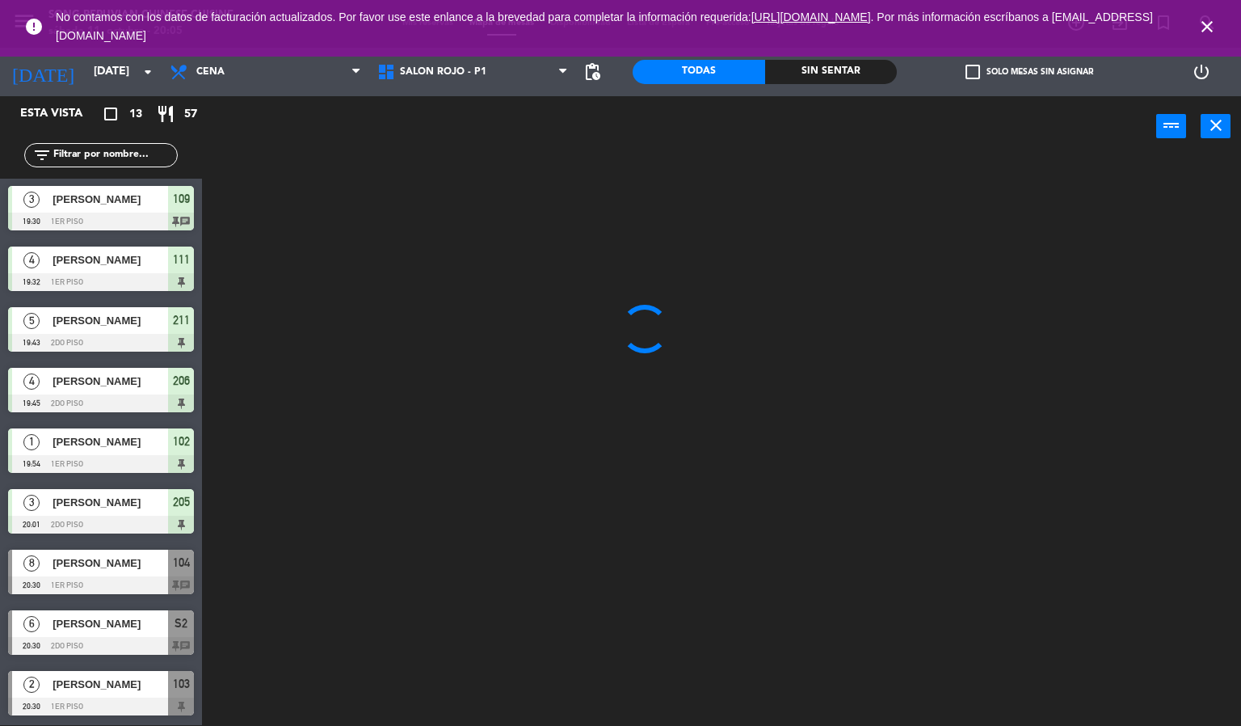
type input "[DATE]"
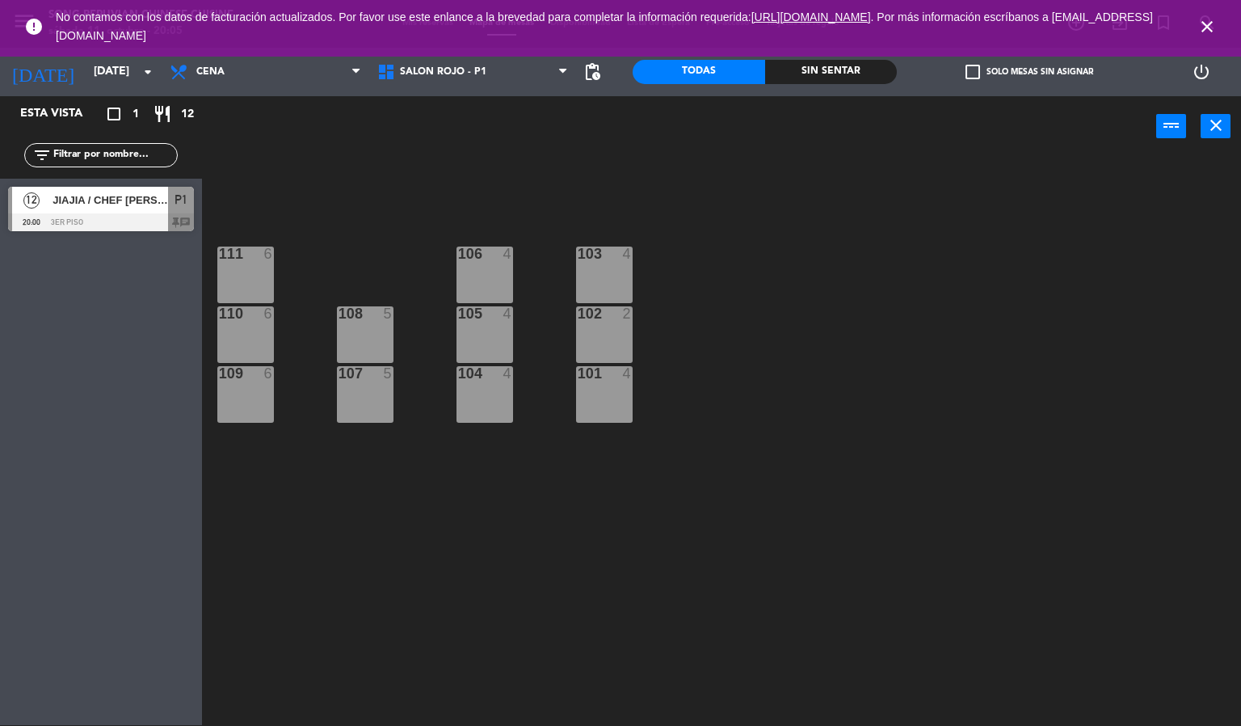
scroll to position [0, 0]
click at [233, 81] on span "Cena" at bounding box center [266, 72] width 208 height 36
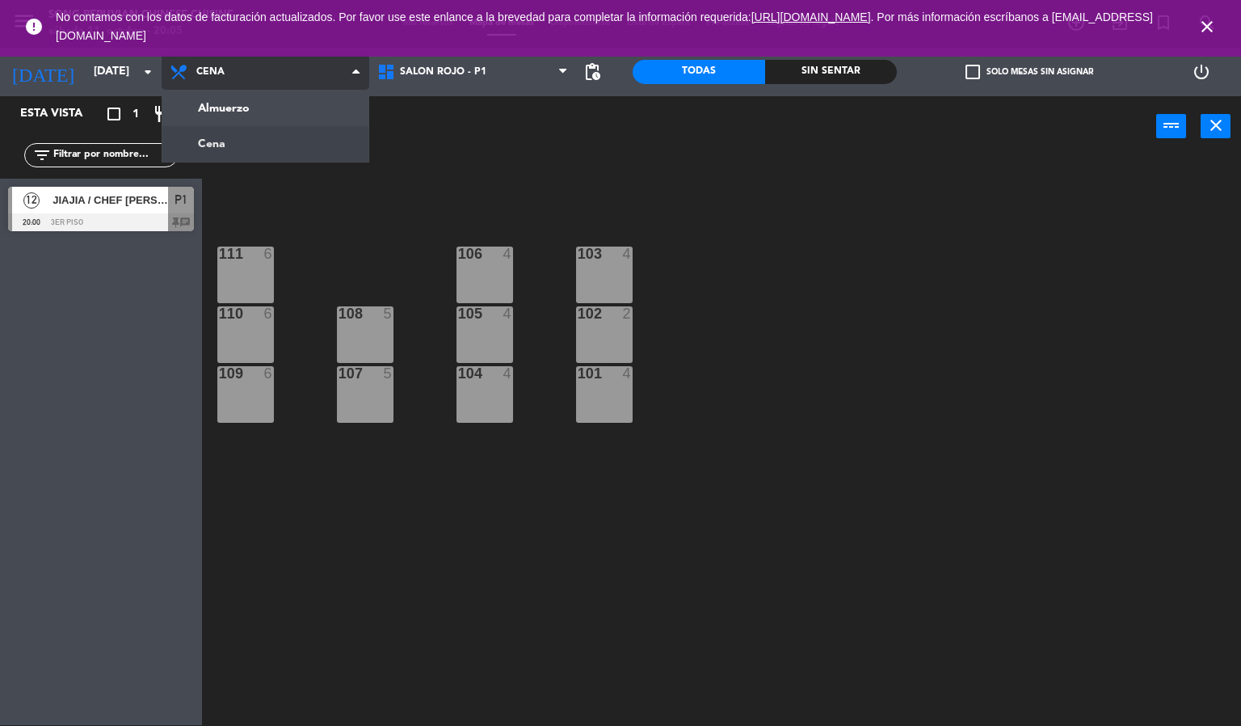
click at [258, 109] on ng-component "menu Song Peruvian Chinese Cuisine [DATE] 11. octubre - 20:05 Mis reservas Mapa…" at bounding box center [620, 362] width 1241 height 726
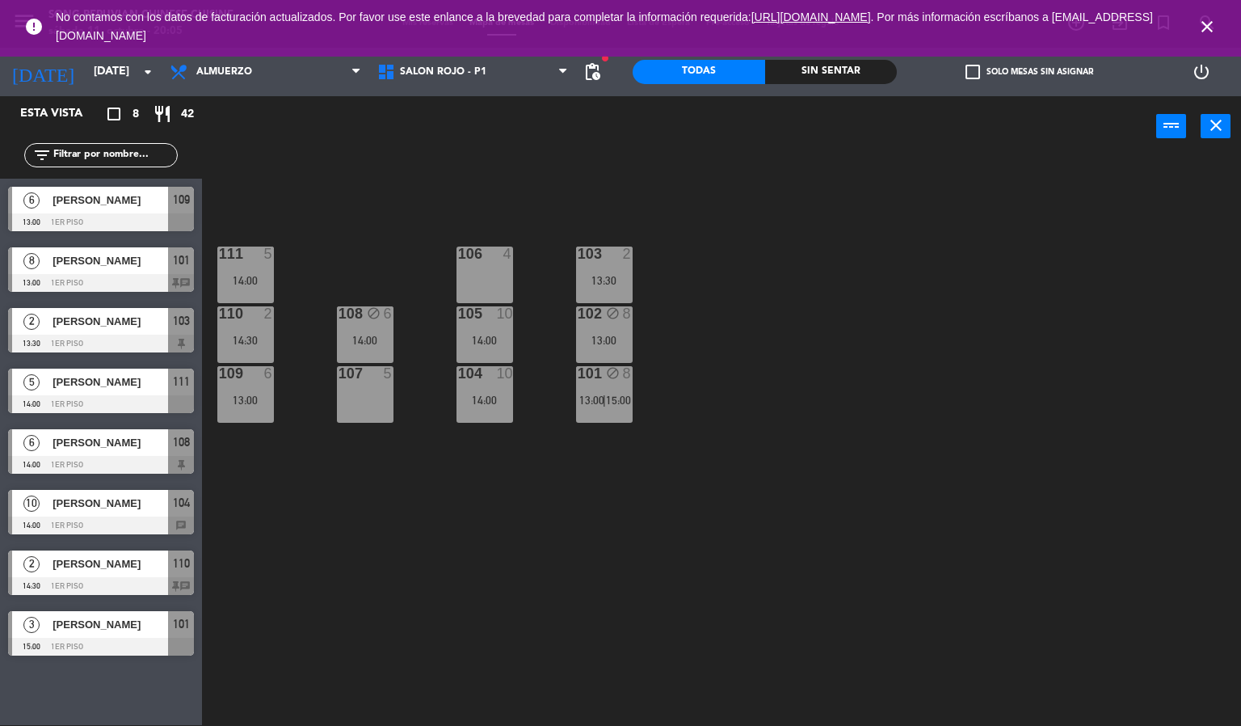
click at [1212, 27] on icon "close" at bounding box center [1207, 26] width 19 height 19
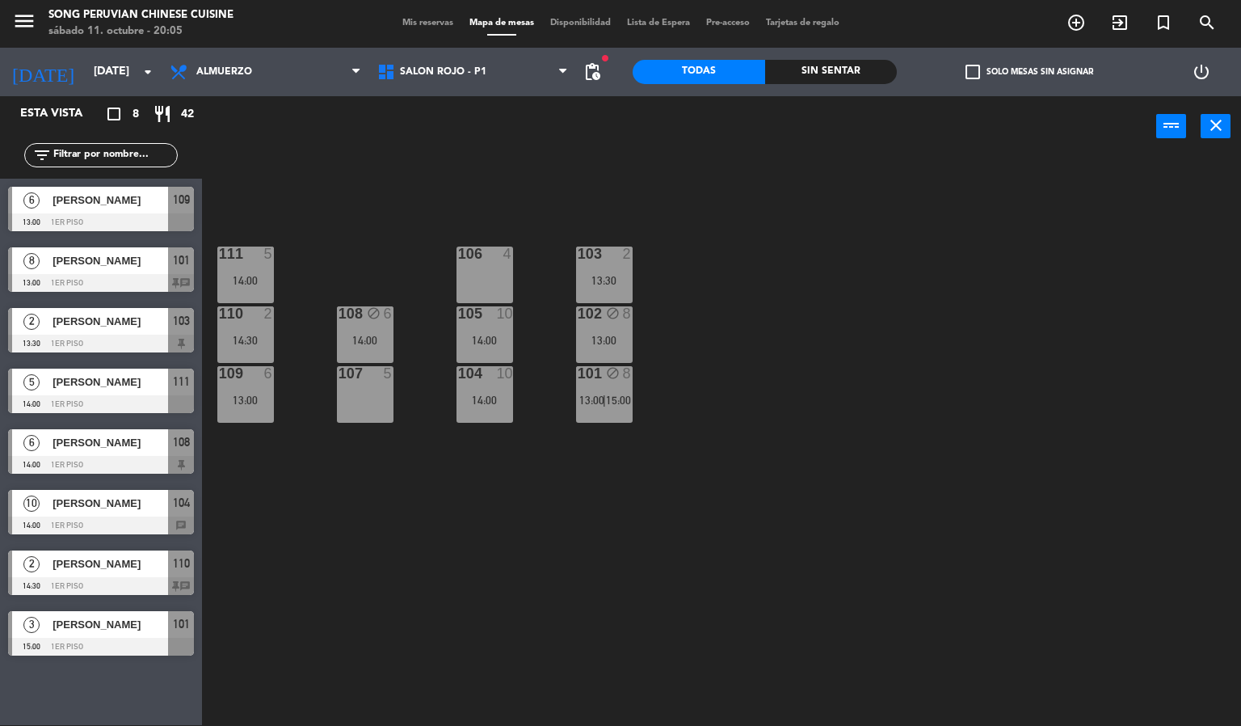
click at [915, 245] on div "103 2 13:30 106 4 111 5 14:00 102 block 8 13:00 105 10 14:00 108 block 6 14:00 …" at bounding box center [727, 442] width 1027 height 568
click at [304, 601] on div "103 2 13:30 106 4 111 5 14:00 102 block 8 13:00 105 10 14:00 108 block 6 14:00 …" at bounding box center [727, 442] width 1027 height 568
click at [402, 23] on span "Mis reservas" at bounding box center [427, 23] width 67 height 9
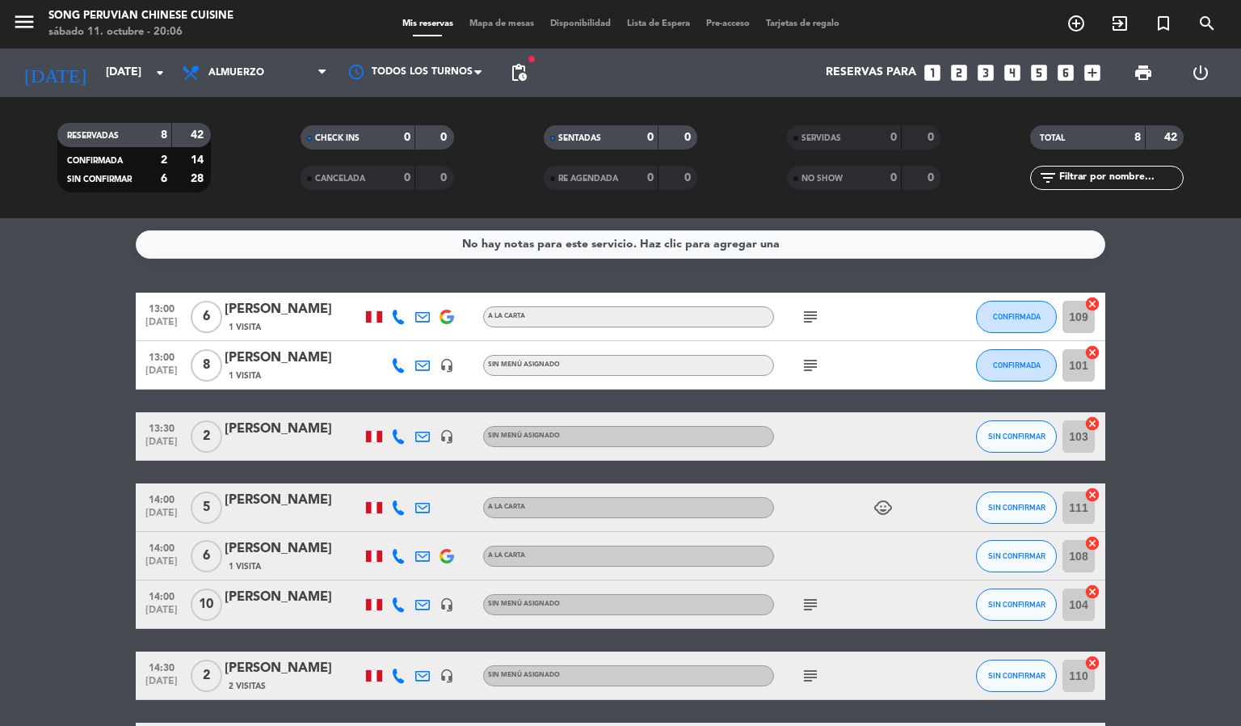
click at [815, 307] on icon "subject" at bounding box center [810, 316] width 19 height 19
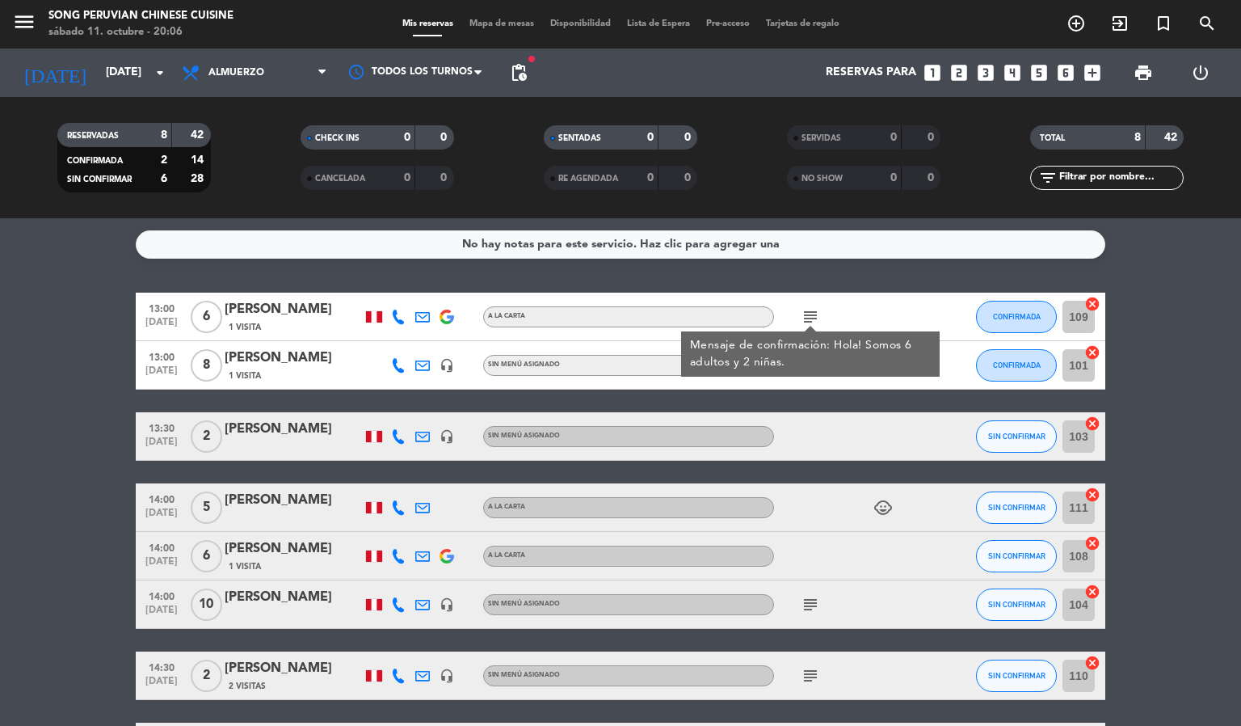
click at [1176, 379] on bookings-row "13:00 [DATE] 6 [PERSON_NAME] 1 Visita A la carta subject Mensaje de confirmació…" at bounding box center [620, 532] width 1241 height 478
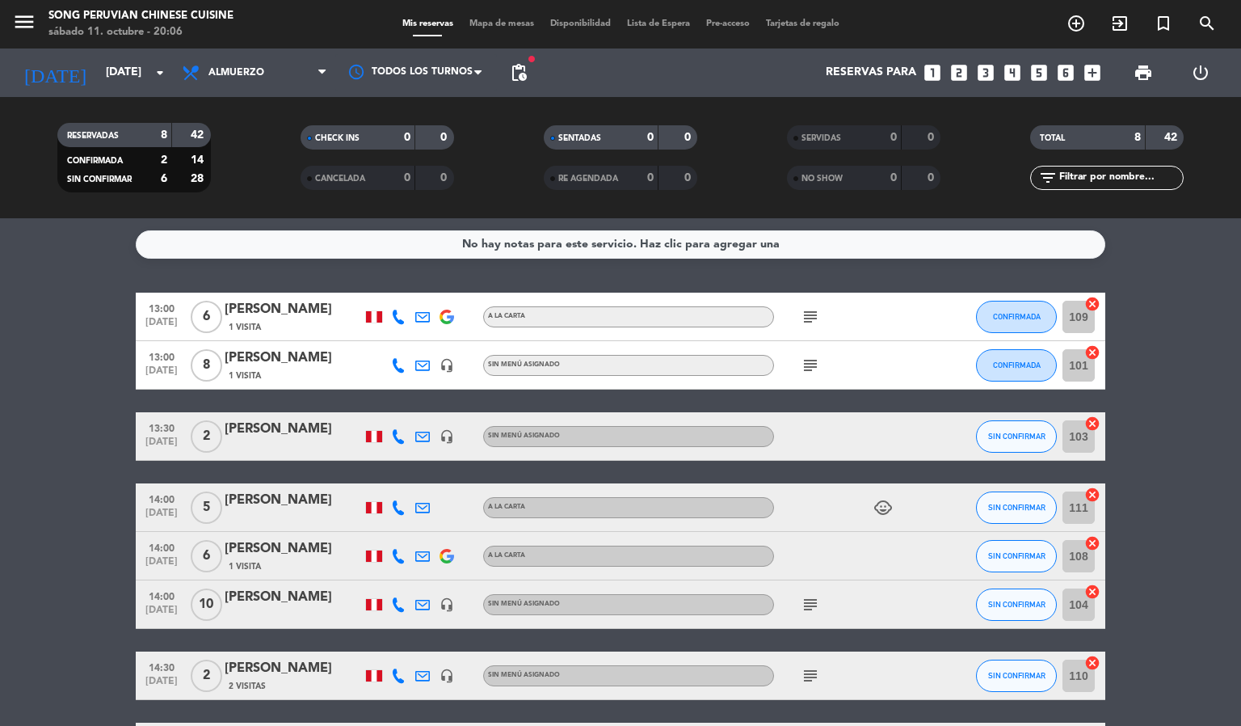
click at [803, 364] on icon "subject" at bounding box center [810, 365] width 19 height 19
click at [1156, 454] on bookings-row "13:00 [DATE] 6 [PERSON_NAME] 1 Visita A la carta subject CONFIRMADA 109 cancel …" at bounding box center [620, 532] width 1241 height 478
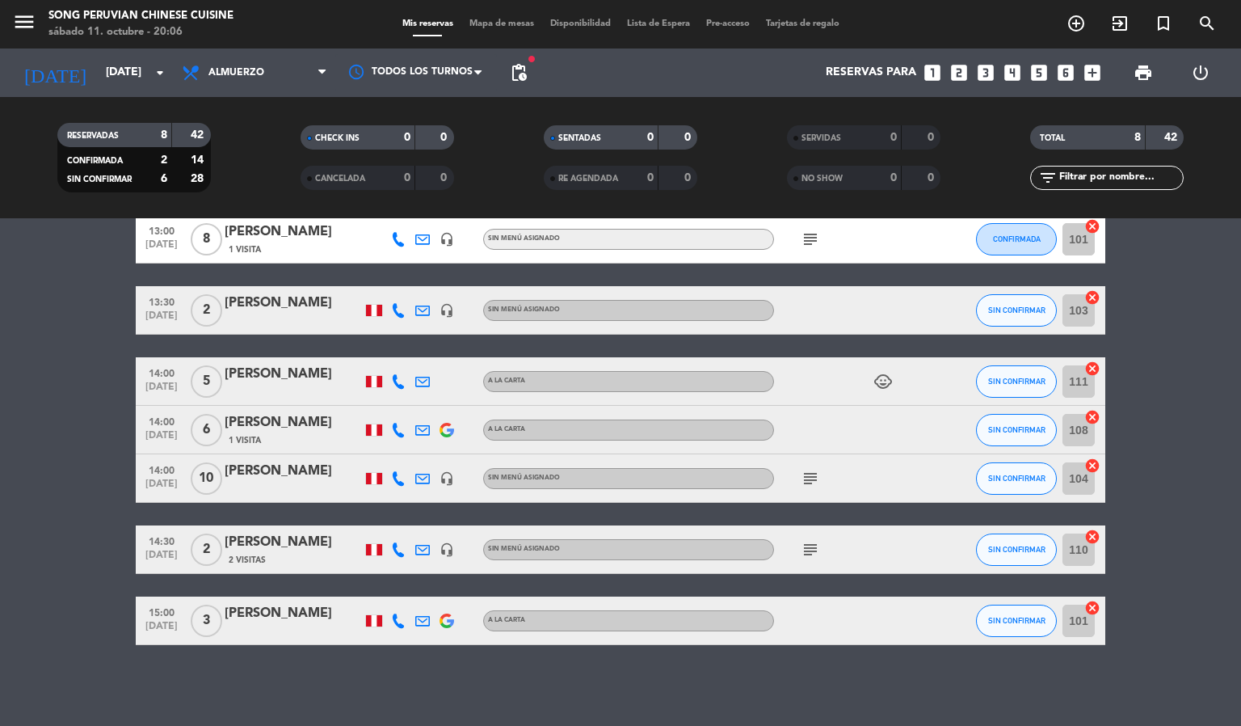
click at [844, 486] on div "subject" at bounding box center [846, 478] width 145 height 48
click at [808, 478] on icon "subject" at bounding box center [810, 478] width 19 height 19
click at [844, 711] on div "No hay notas para este servicio. Haz clic para agregar una 13:00 [DATE] 6 [PERS…" at bounding box center [620, 471] width 1241 height 507
click at [817, 548] on icon "subject" at bounding box center [810, 549] width 19 height 19
click at [802, 686] on div "No hay notas para este servicio. Haz clic para agregar una 13:00 [DATE] 6 [PERS…" at bounding box center [620, 471] width 1241 height 507
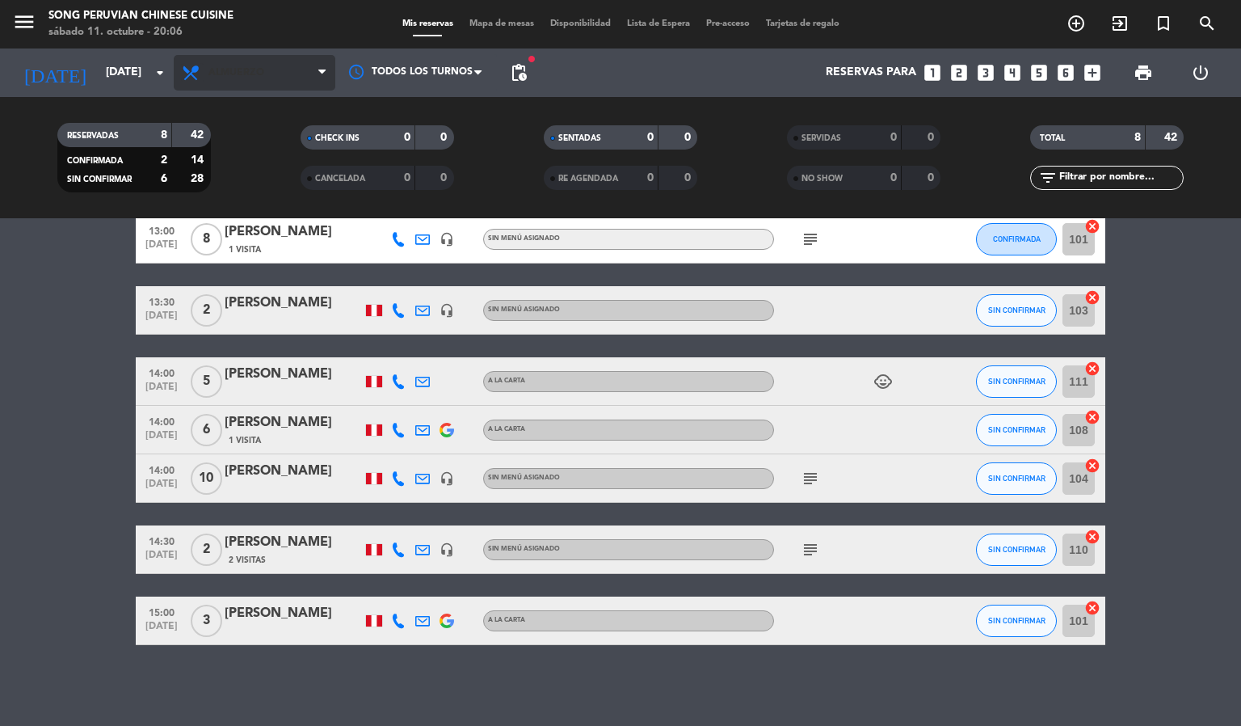
click at [196, 68] on icon at bounding box center [192, 72] width 23 height 19
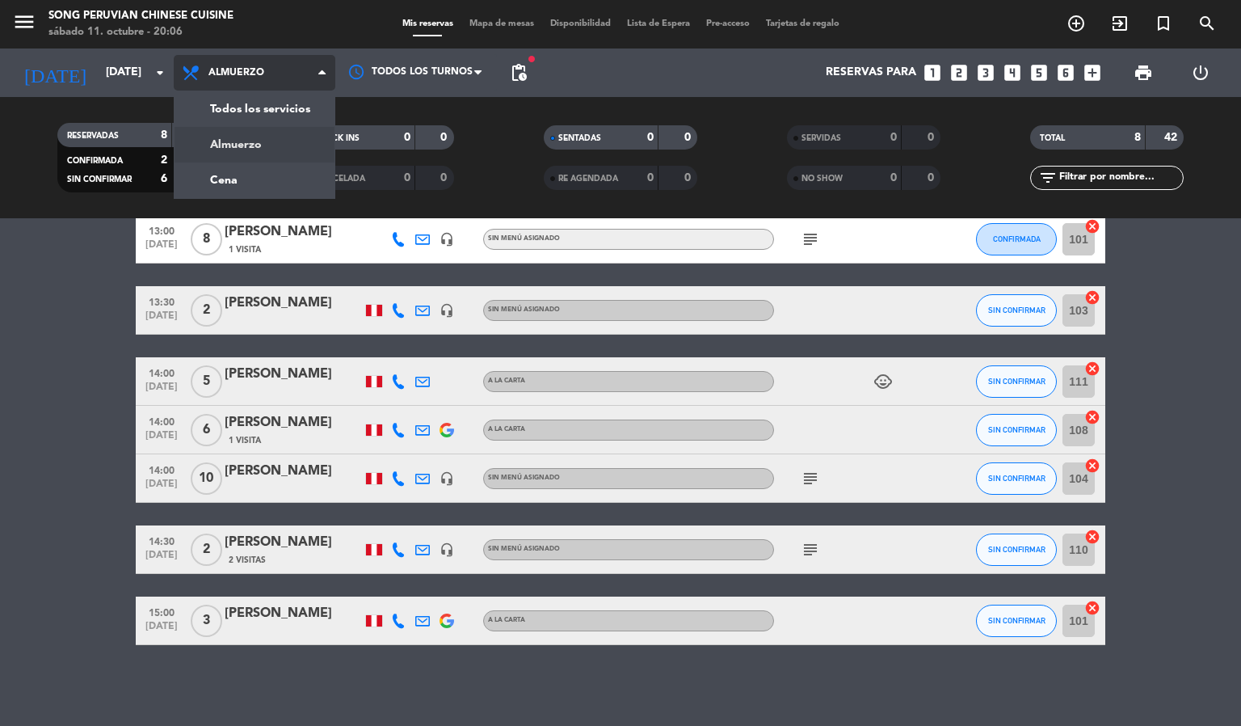
click at [260, 173] on div "menu Song Peruvian Chinese Cuisine [DATE] 11. octubre - 20:06 Mis reservas Mapa…" at bounding box center [620, 109] width 1241 height 218
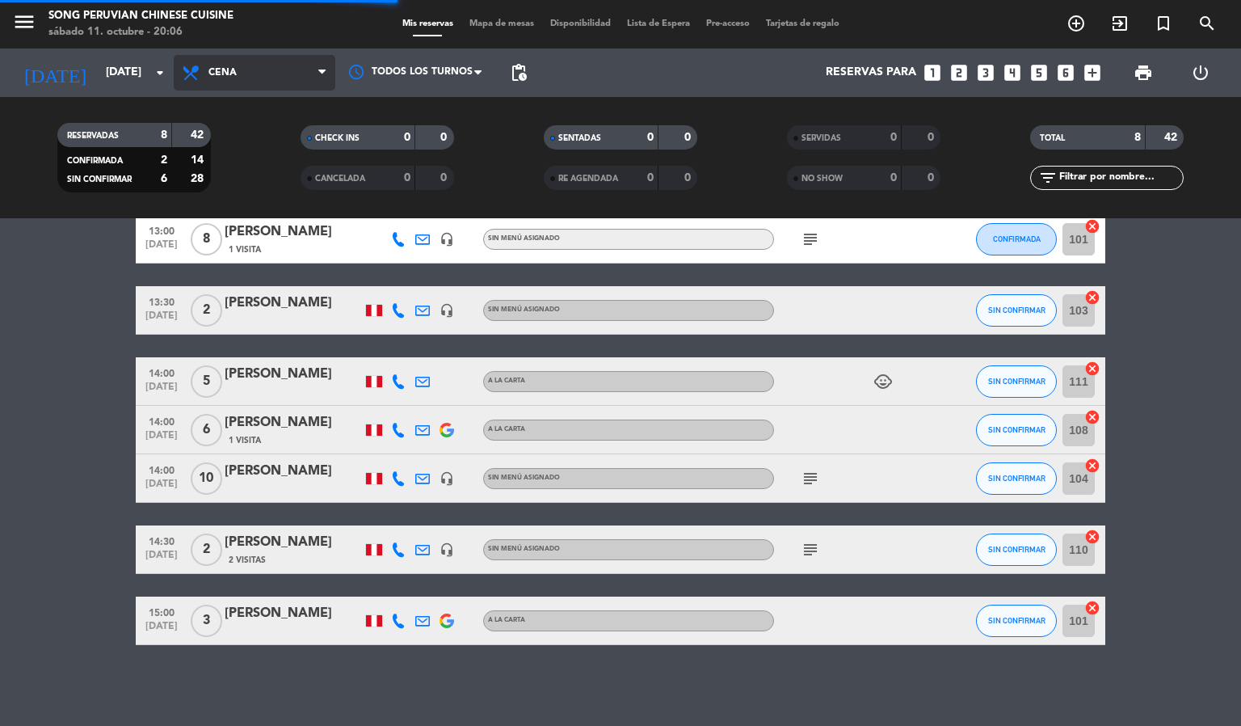
scroll to position [0, 0]
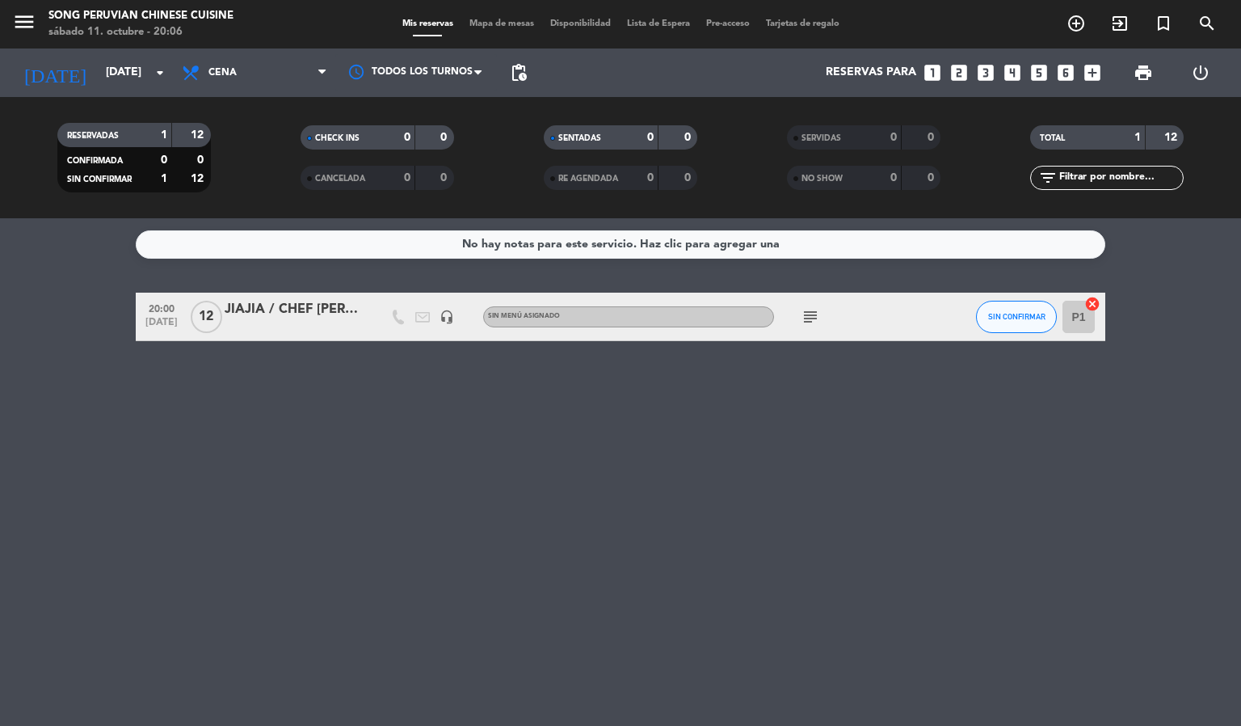
click at [225, 444] on div "No hay notas para este servicio. Haz clic para agregar una 20:00 [DATE] JIAJIA …" at bounding box center [620, 471] width 1241 height 507
click at [247, 314] on div "JIAJIA / CHEF [PERSON_NAME]" at bounding box center [293, 309] width 137 height 21
